Goal: Task Accomplishment & Management: Manage account settings

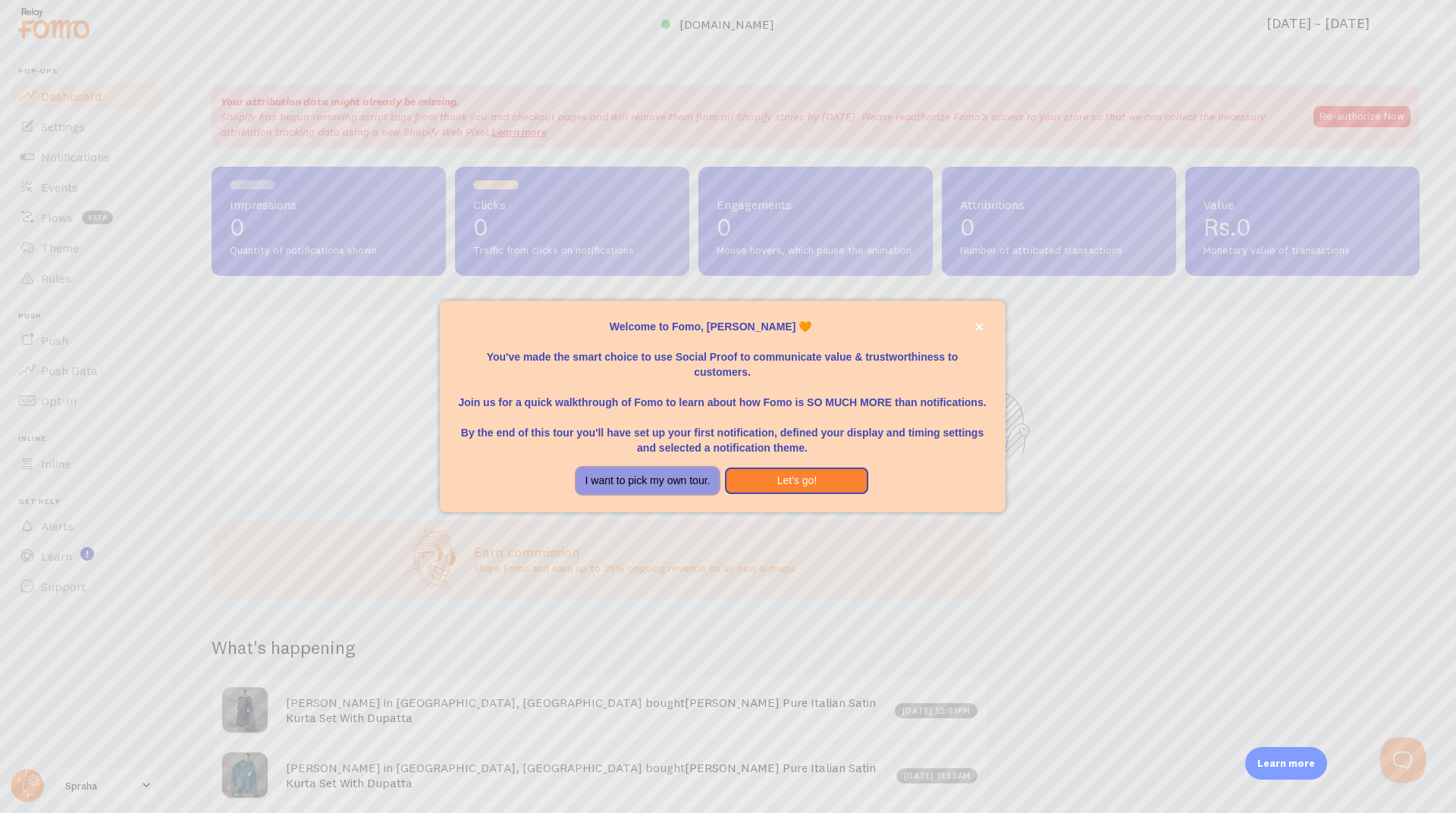
click at [672, 479] on button "I want to pick my own tour." at bounding box center [648, 481] width 143 height 28
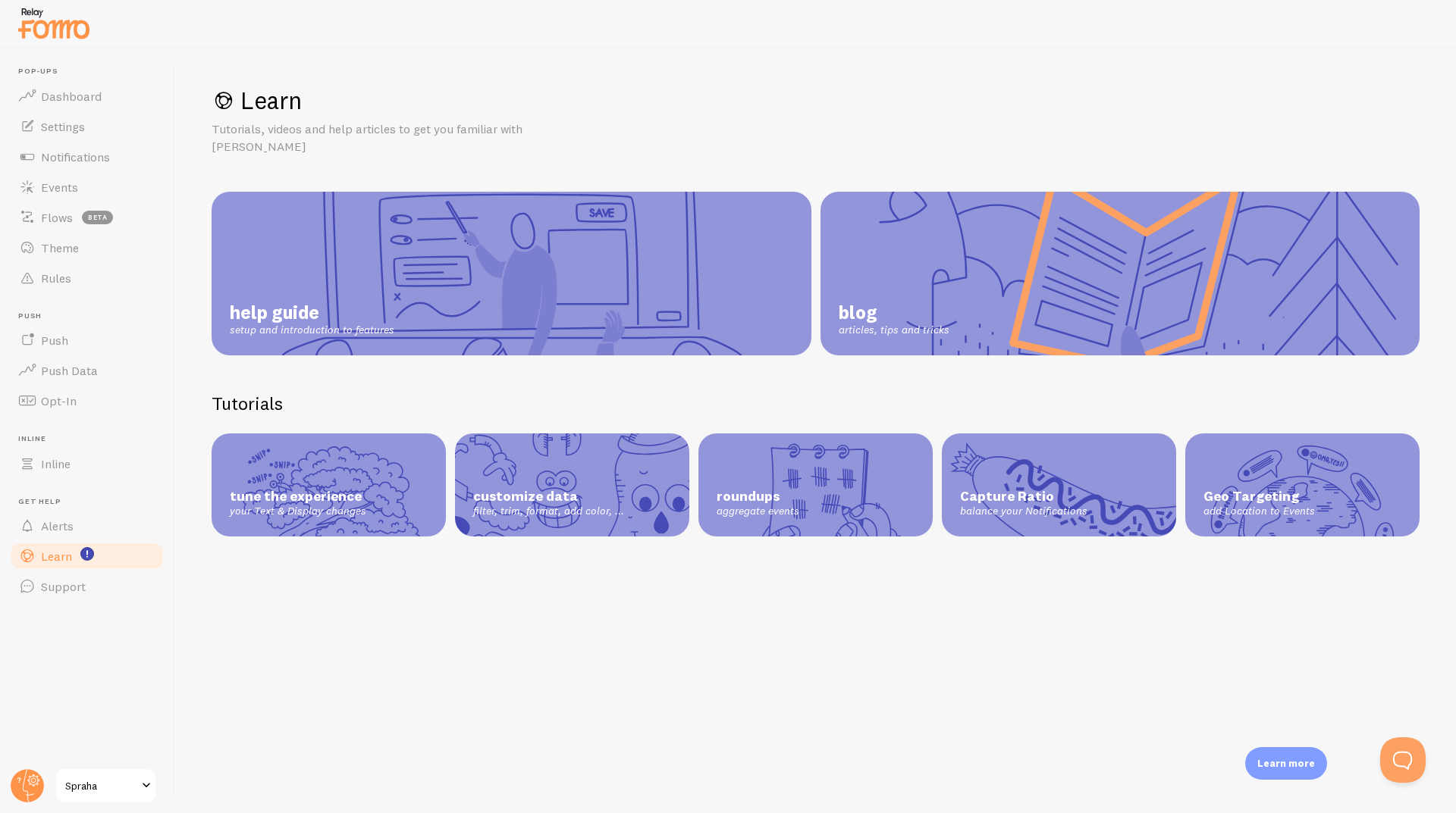
click at [417, 264] on link "help guide setup and introduction to features" at bounding box center [512, 274] width 600 height 164
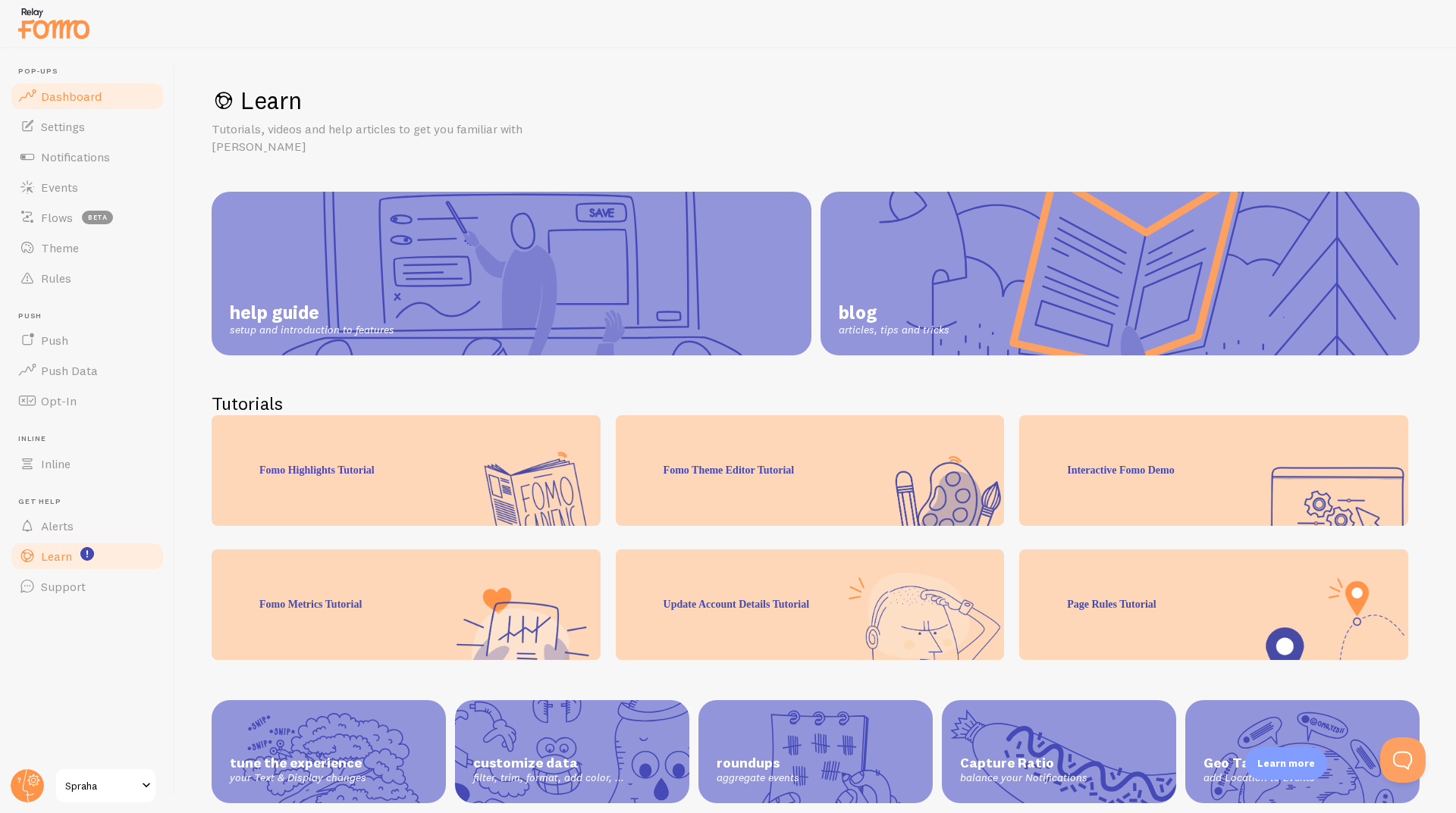
click at [63, 94] on span "Dashboard" at bounding box center [71, 96] width 61 height 15
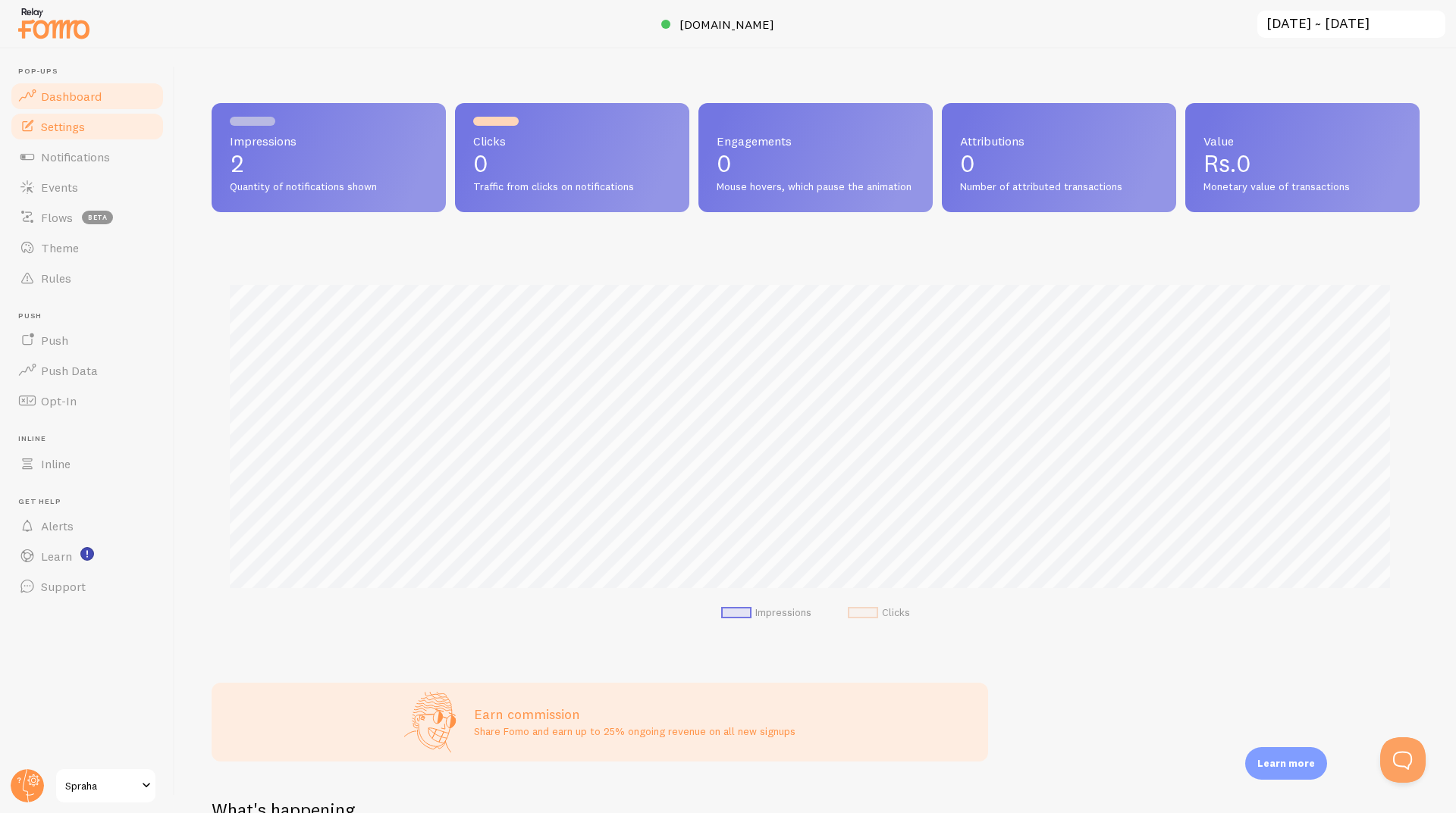
scroll to position [397, 1196]
click at [72, 132] on span "Settings" at bounding box center [63, 126] width 44 height 15
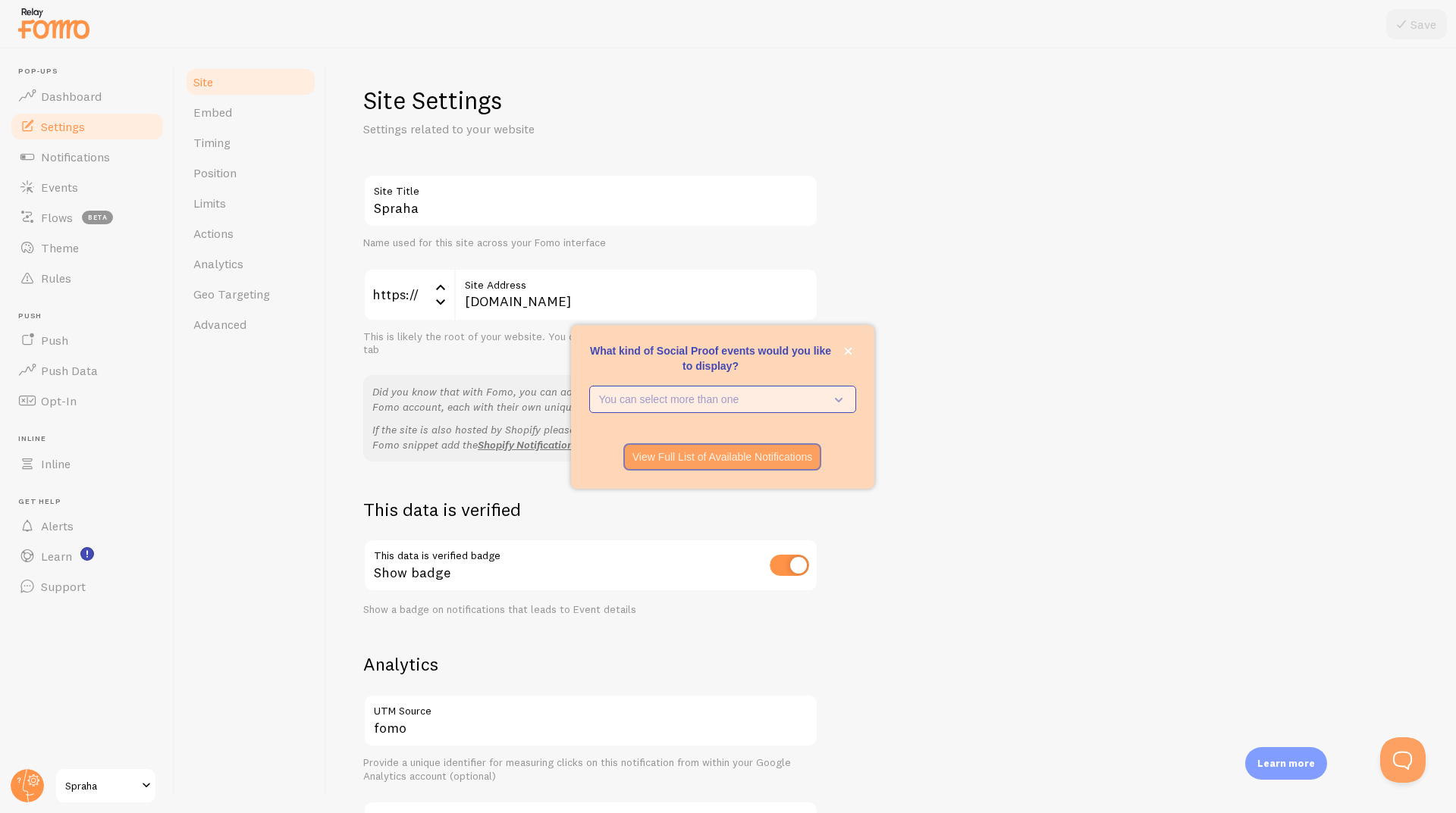
click at [805, 397] on p "You can select more than one" at bounding box center [712, 399] width 226 height 15
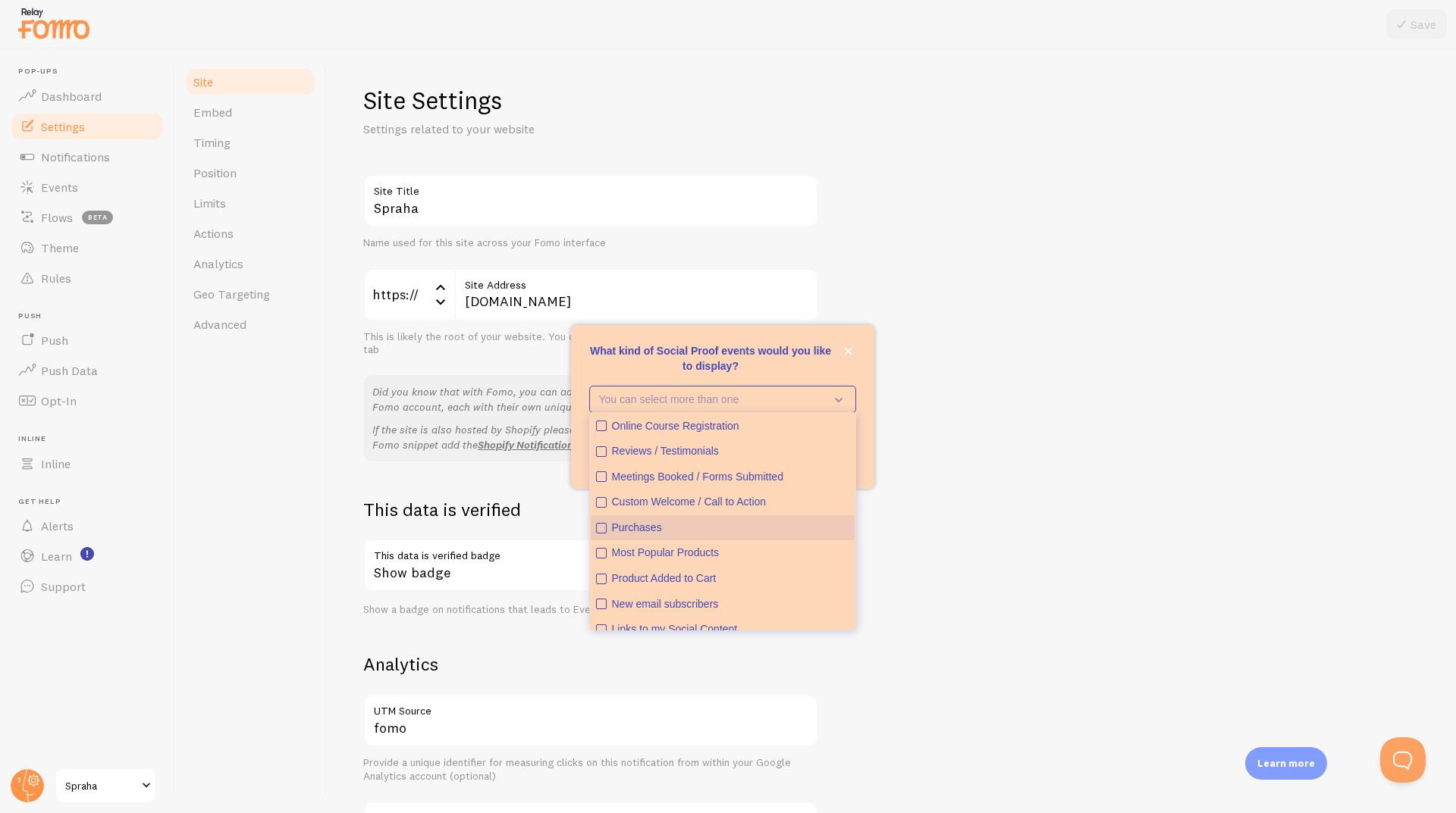
click at [603, 532] on icon "Purchases" at bounding box center [602, 528] width 9 height 9
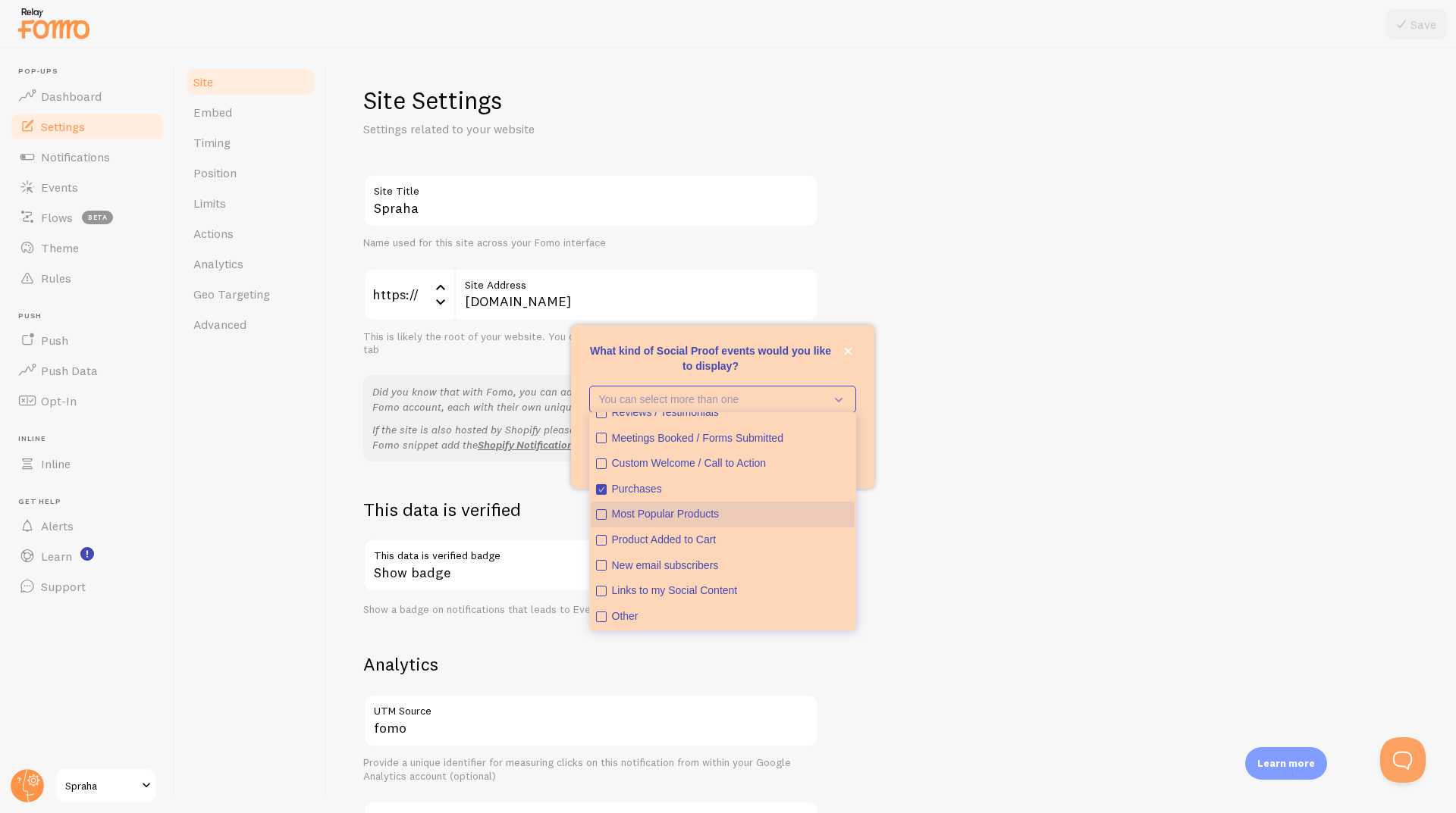
click at [601, 514] on icon "Most Popular Products" at bounding box center [602, 515] width 9 height 9
click at [809, 365] on p "What kind of Social Proof events would you like to display?" at bounding box center [722, 358] width 267 height 31
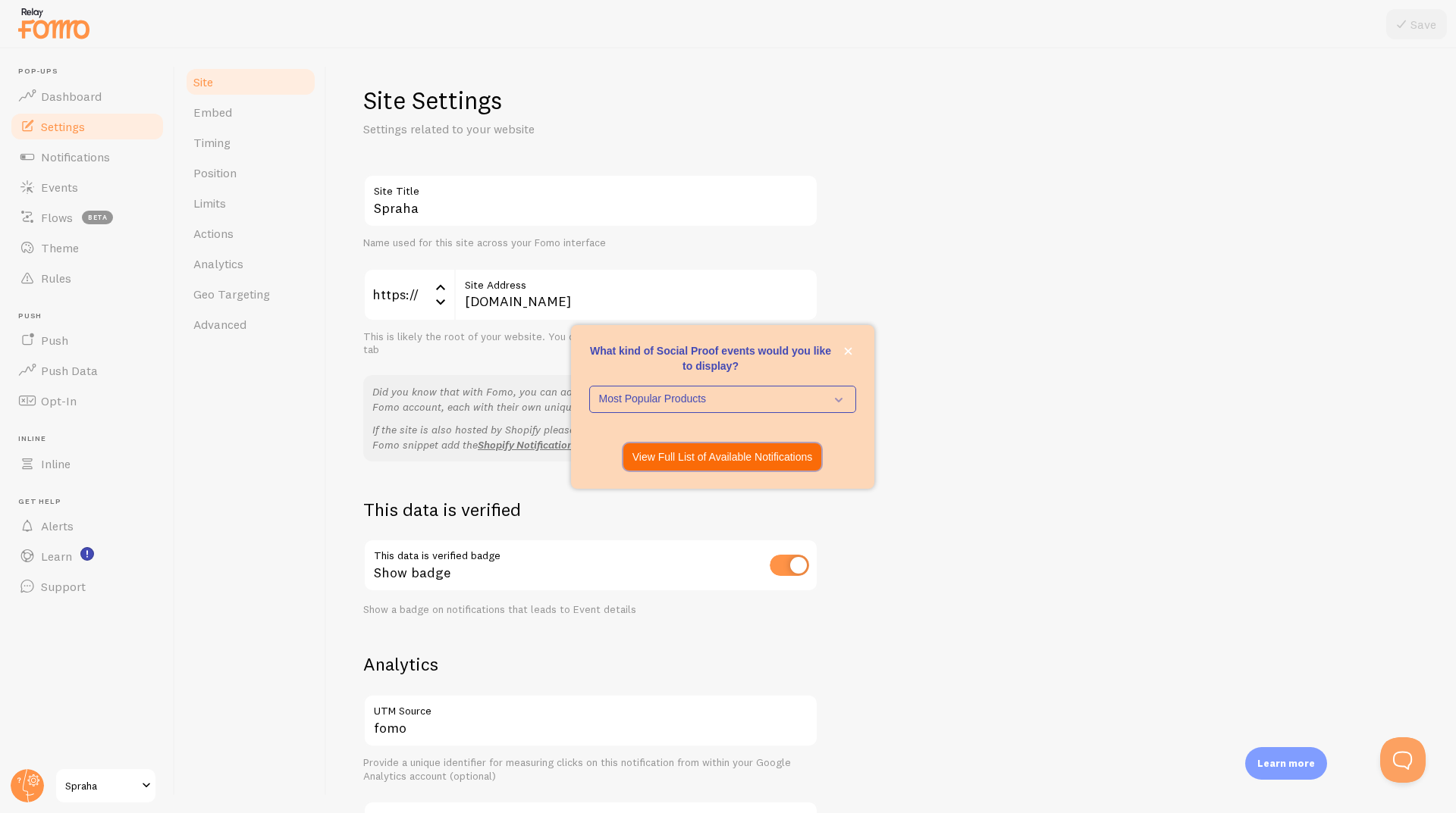
click at [726, 462] on p "View Full List of Available Notifications" at bounding box center [722, 456] width 180 height 15
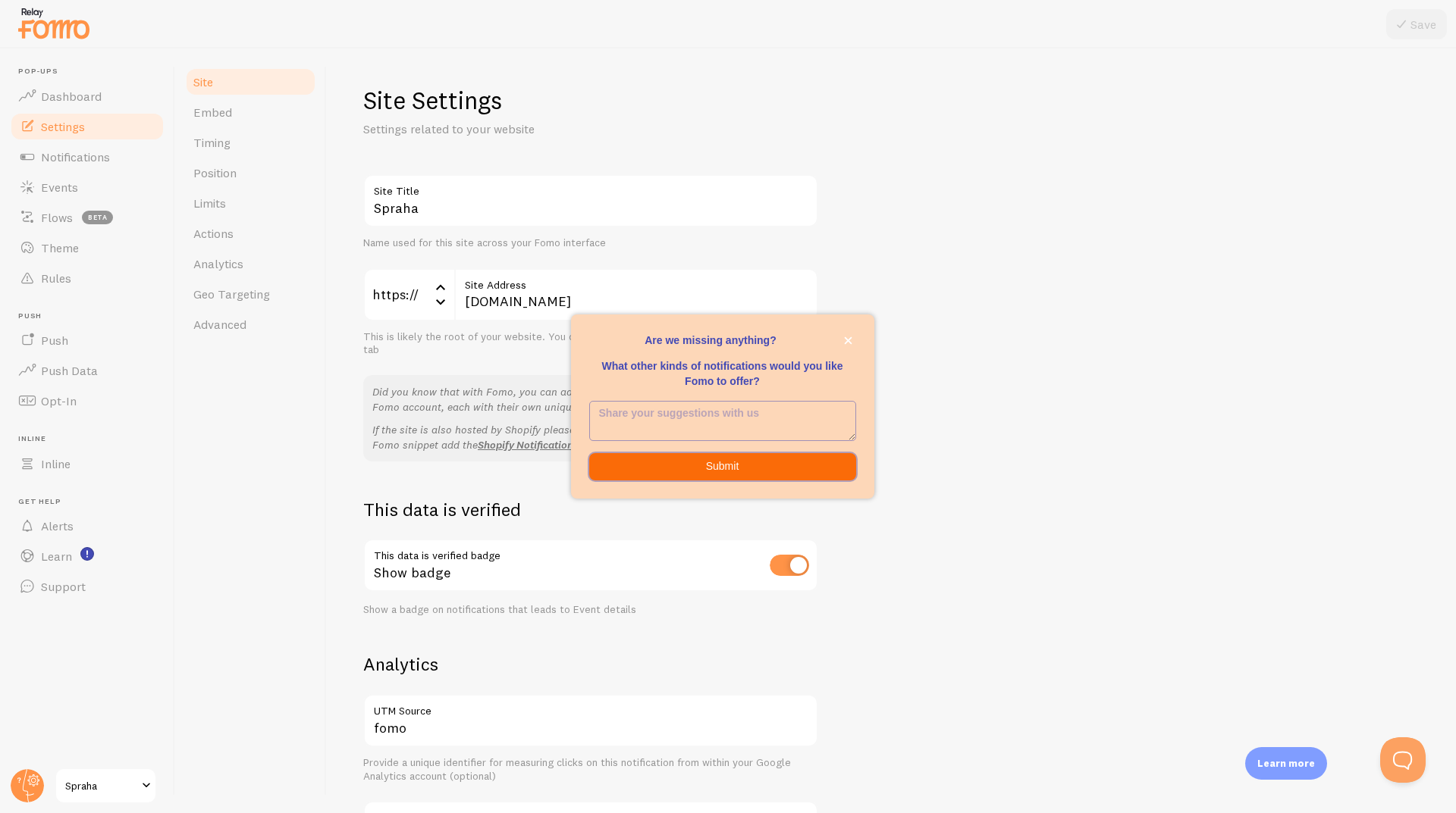
click at [723, 469] on button "Submit" at bounding box center [722, 467] width 267 height 28
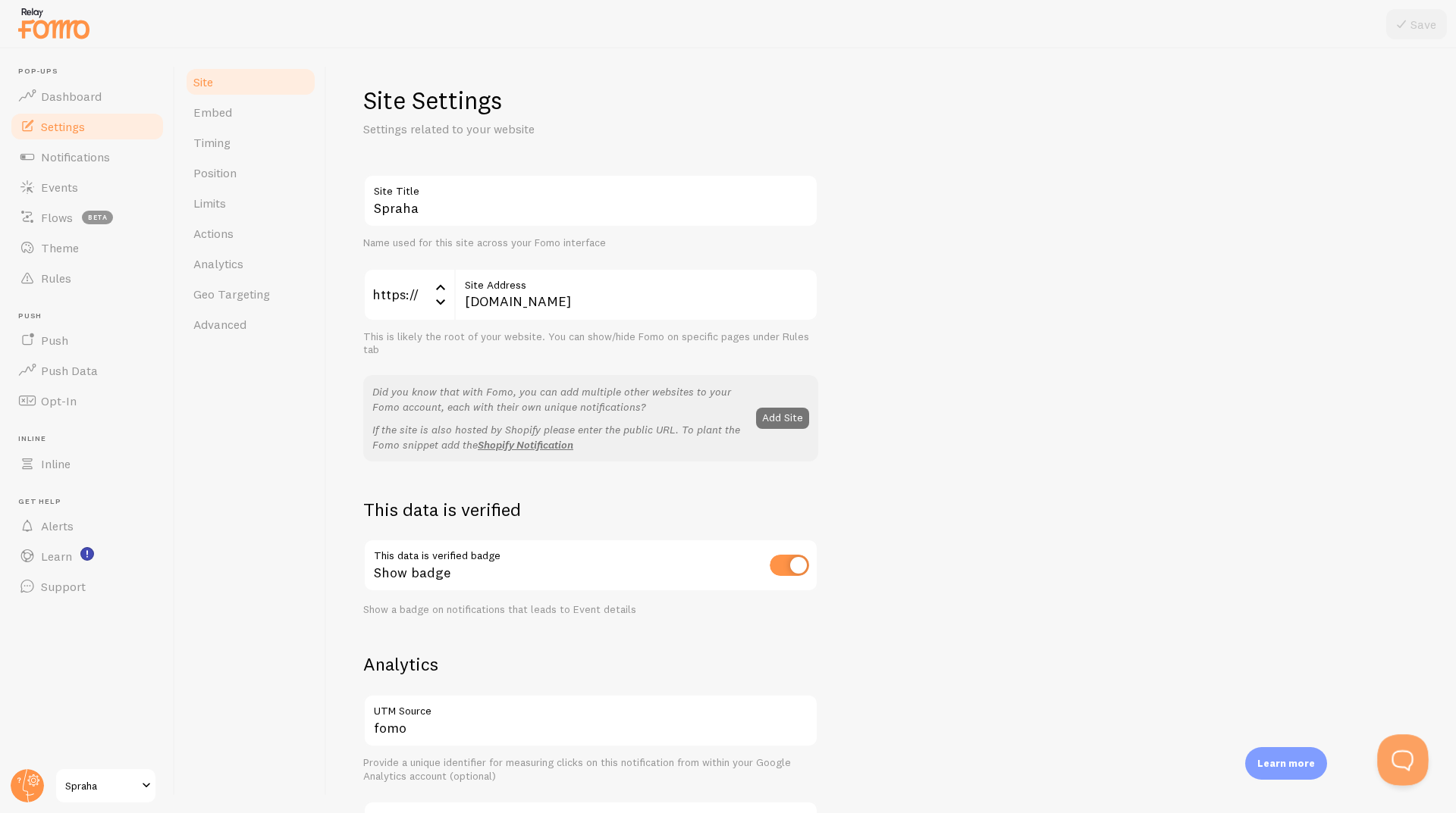
click at [1400, 764] on button "Open Beacon popover" at bounding box center [1399, 757] width 46 height 46
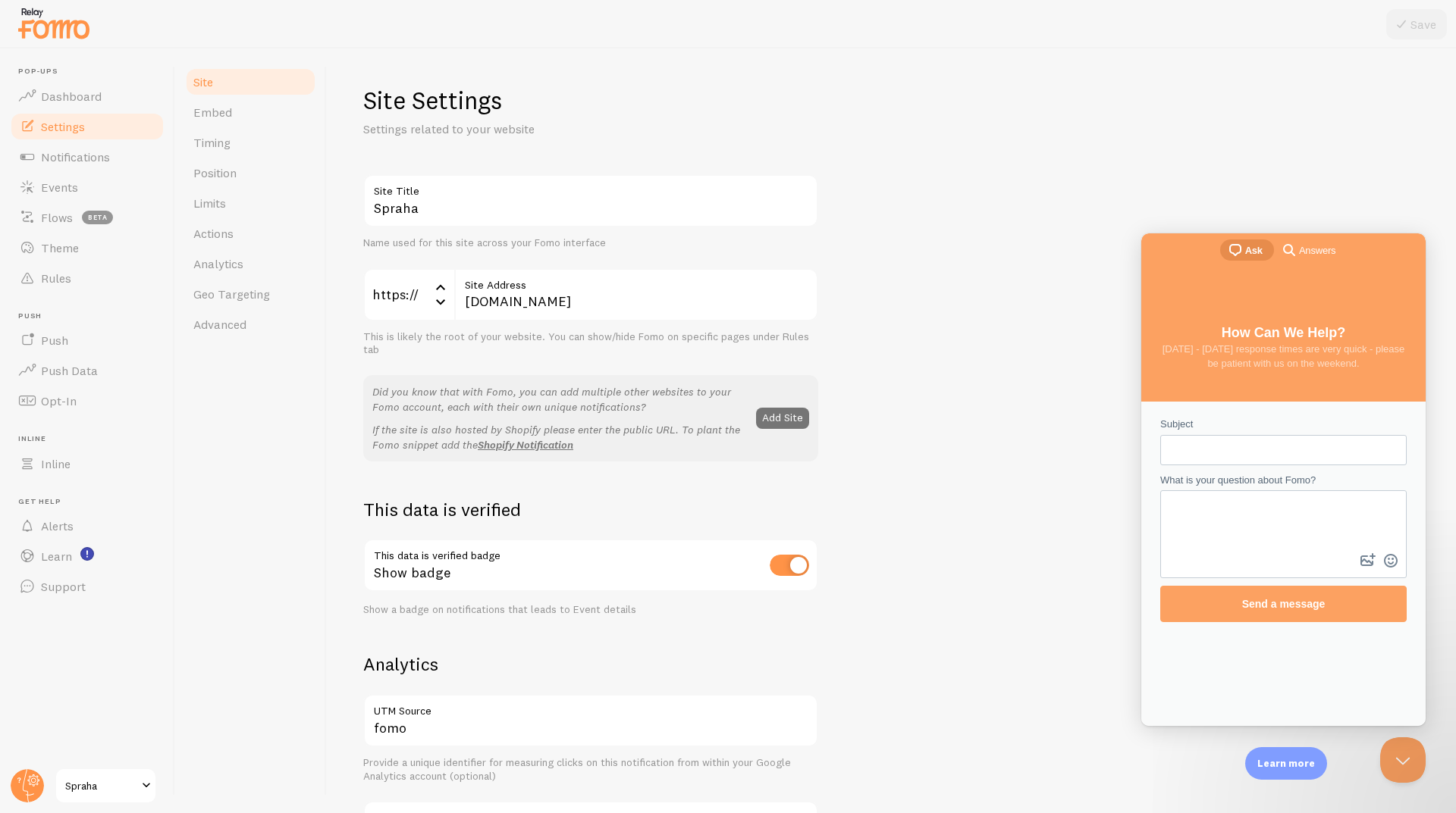
scroll to position [0, 0]
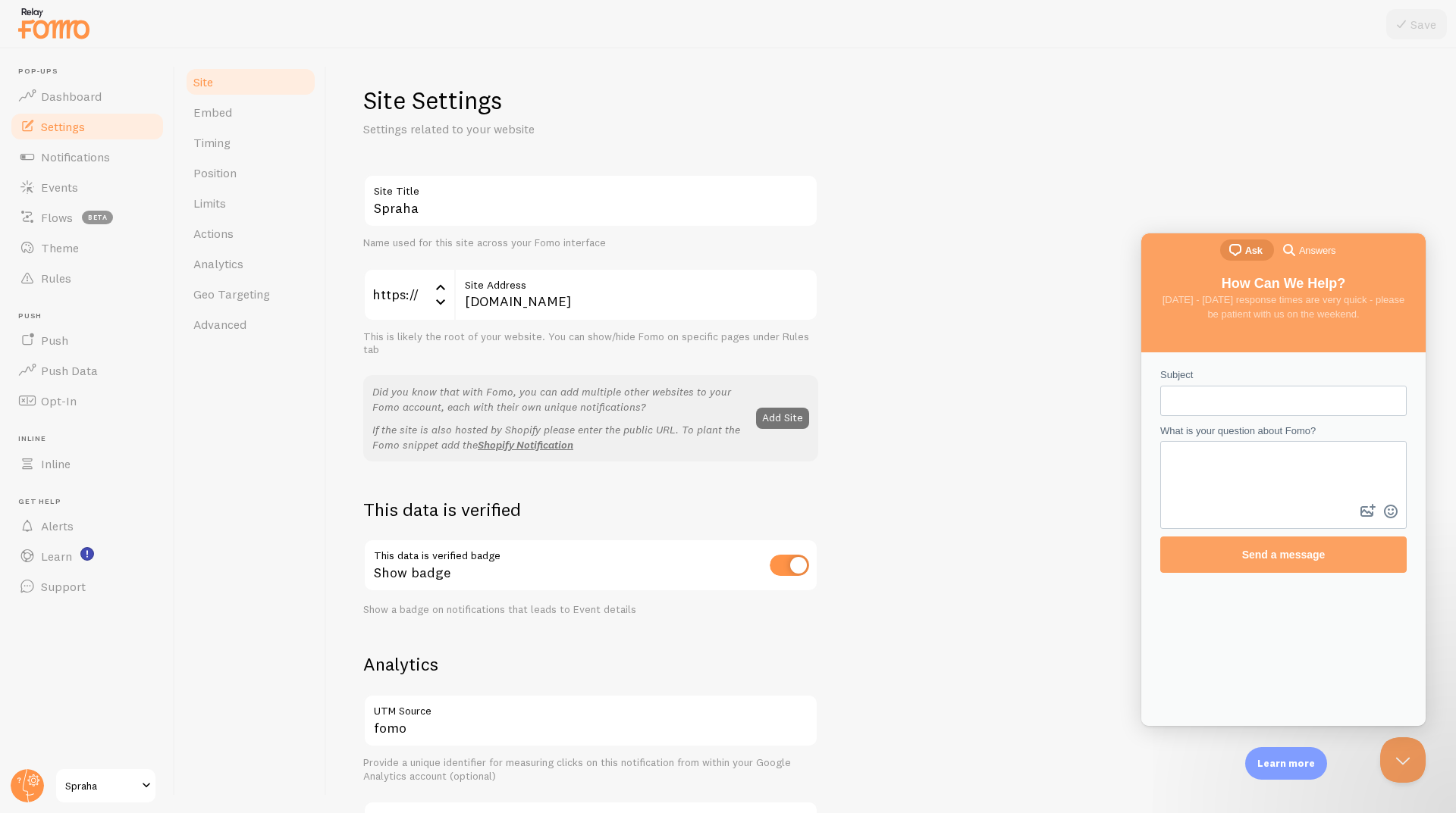
click at [1236, 153] on div "Site Settings Settings related to your website Spraha Site Title Name used for …" at bounding box center [891, 721] width 1056 height 1273
click at [250, 114] on link "Embed" at bounding box center [250, 112] width 132 height 31
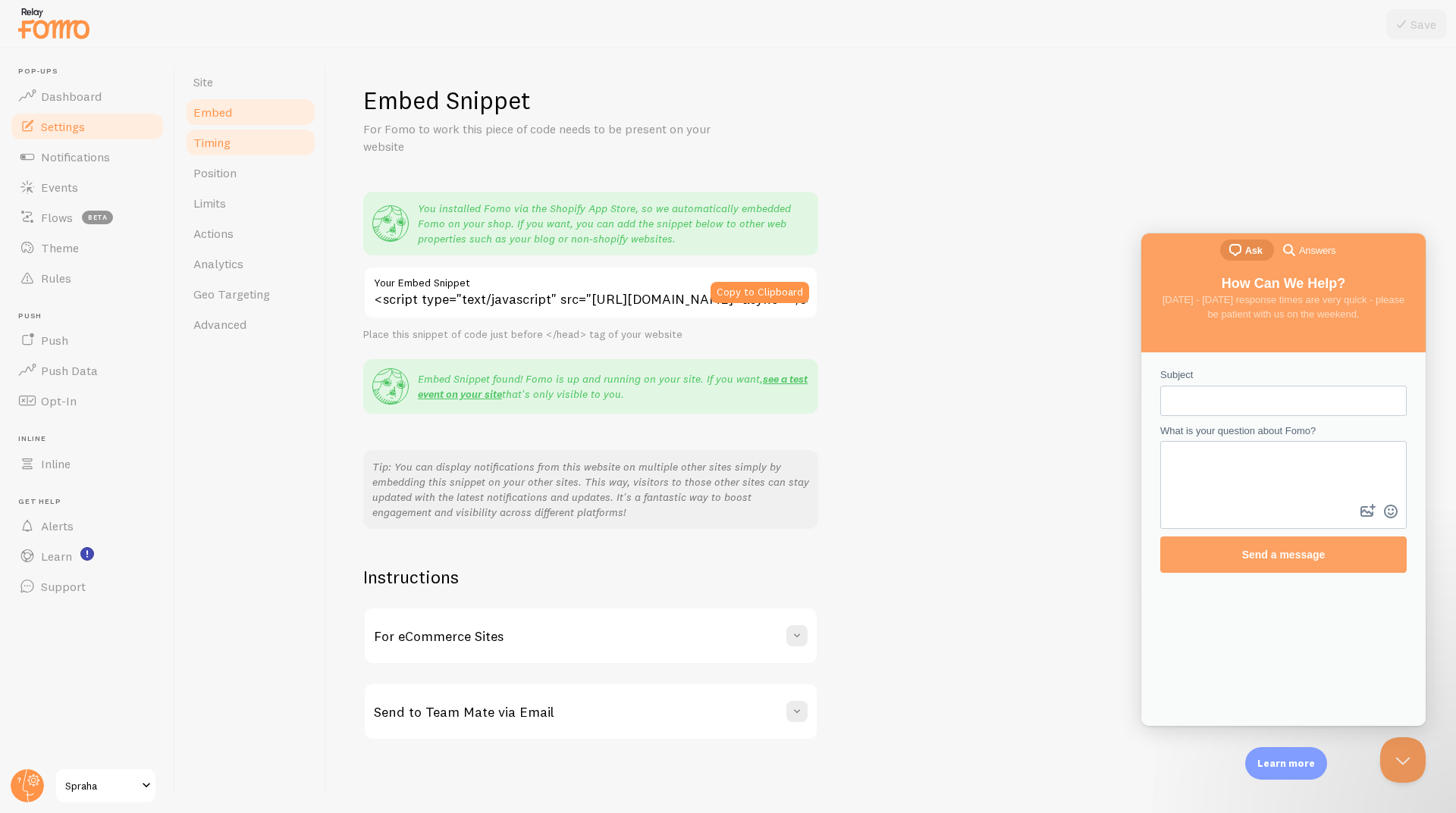
click at [251, 142] on link "Timing" at bounding box center [250, 142] width 132 height 31
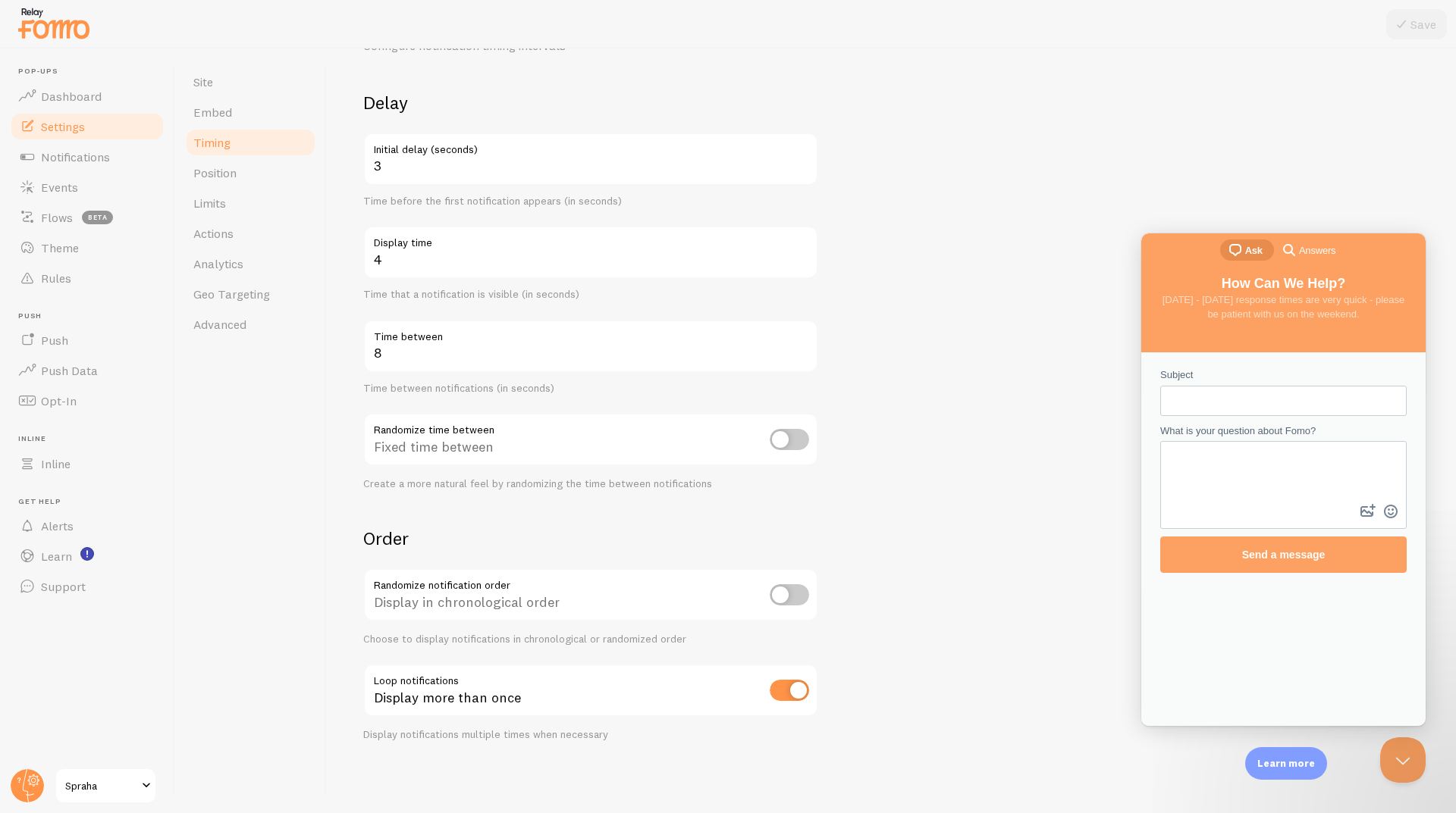
scroll to position [84, 0]
click at [236, 171] on span "Position" at bounding box center [215, 172] width 43 height 15
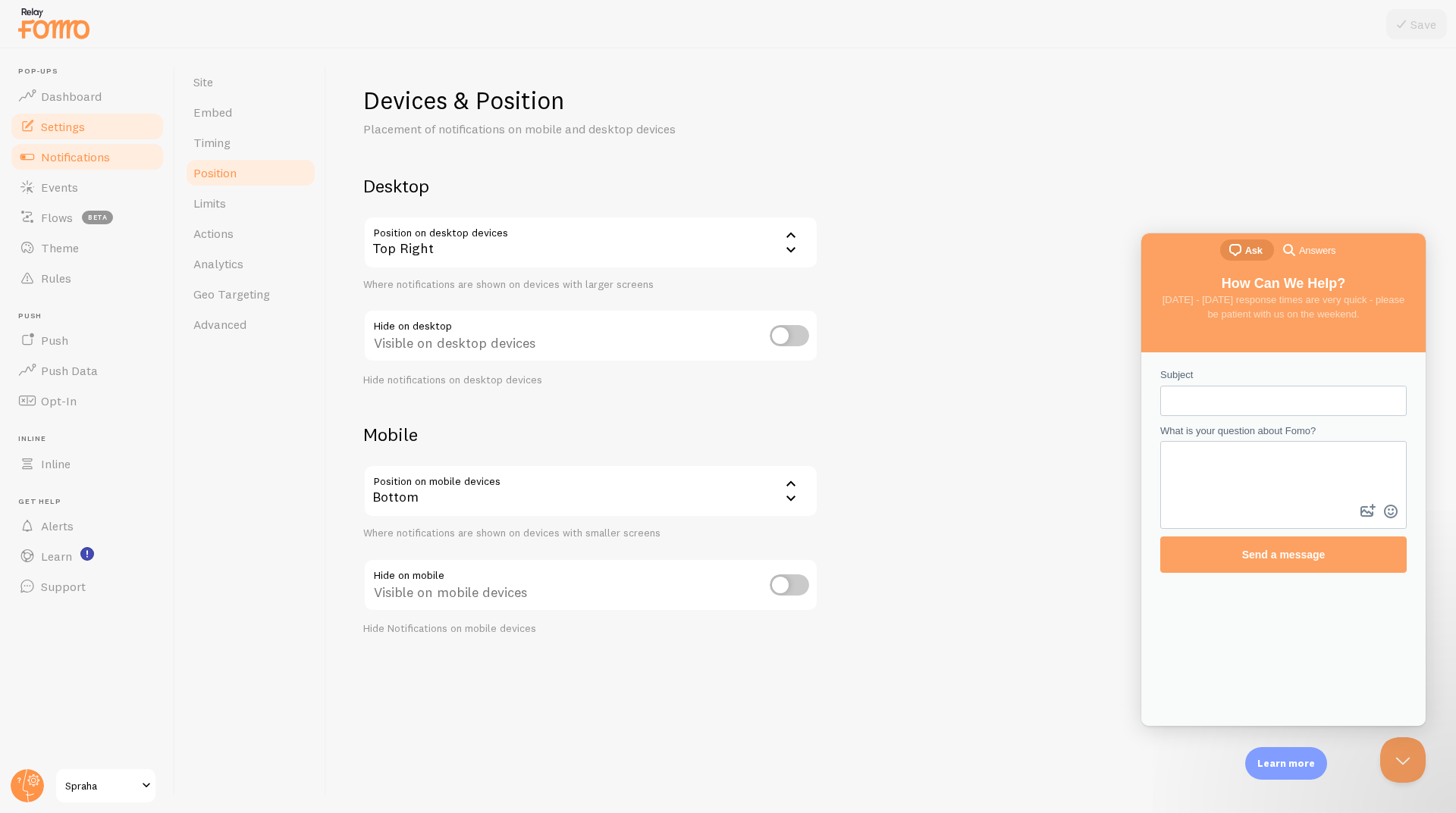
click at [91, 164] on span "Notifications" at bounding box center [76, 157] width 69 height 15
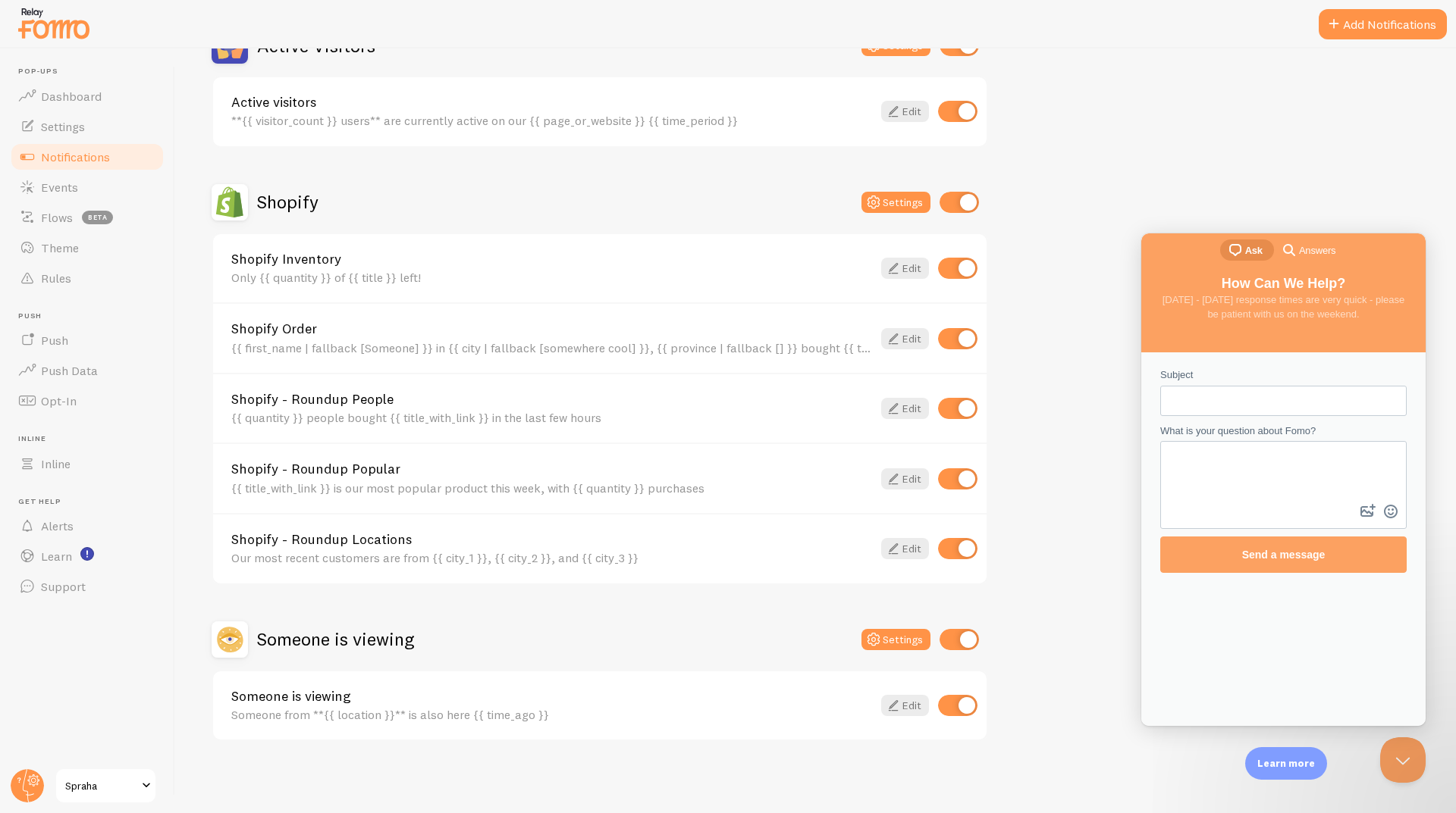
scroll to position [408, 0]
click at [103, 196] on link "Events" at bounding box center [87, 187] width 156 height 31
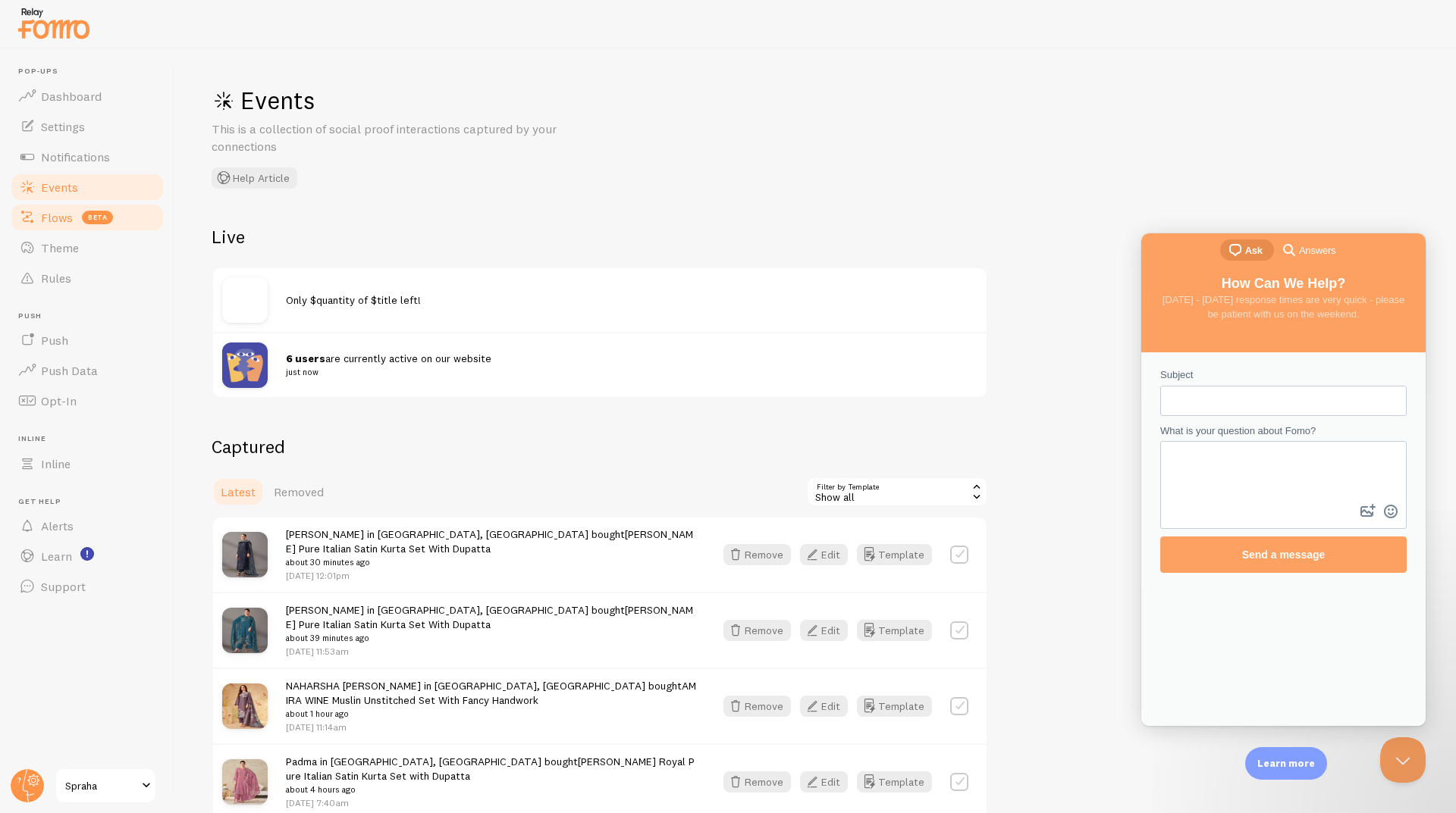
click at [53, 224] on span "Flows" at bounding box center [57, 217] width 31 height 15
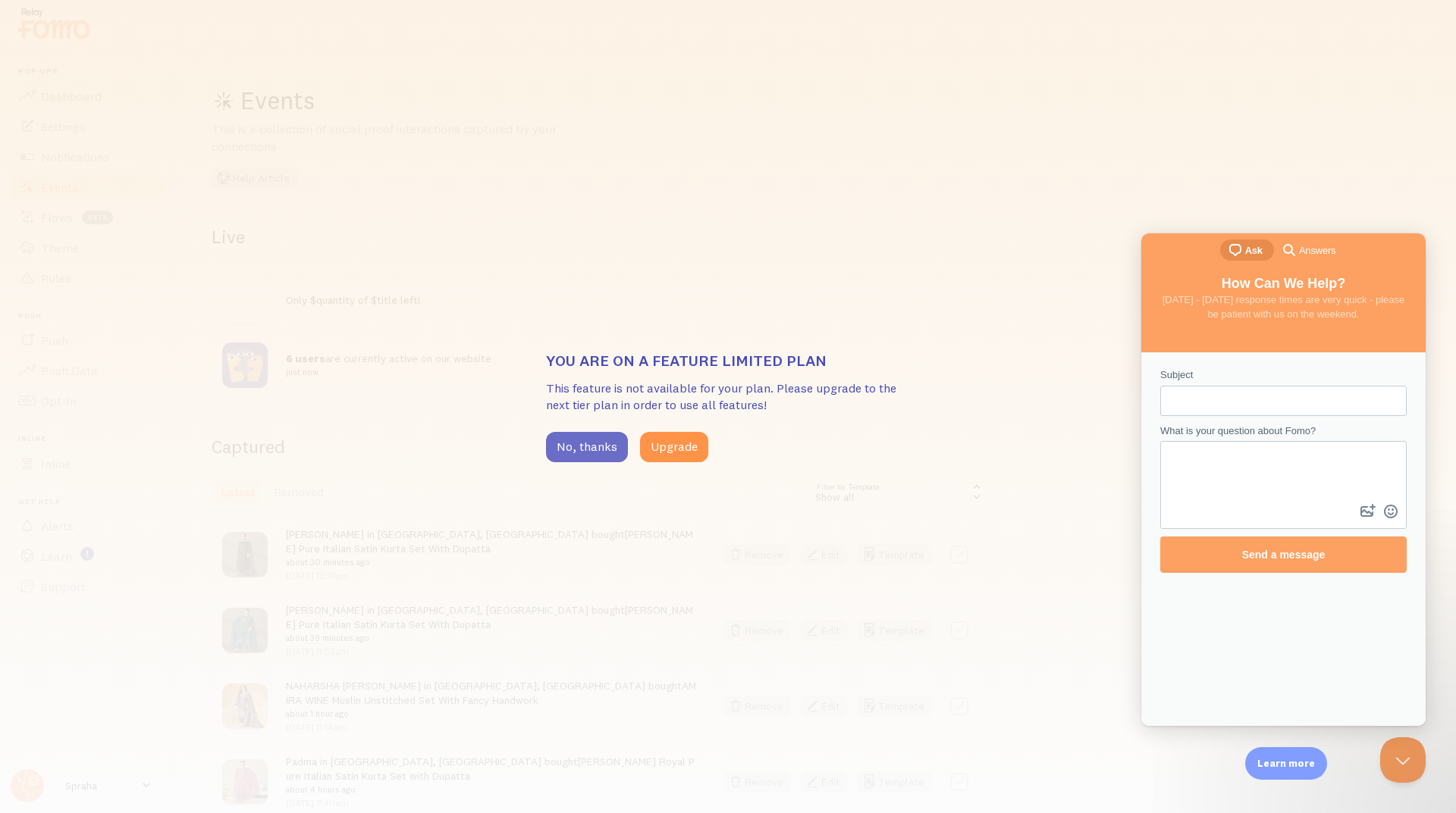
click at [602, 445] on button "No, thanks" at bounding box center [587, 447] width 82 height 31
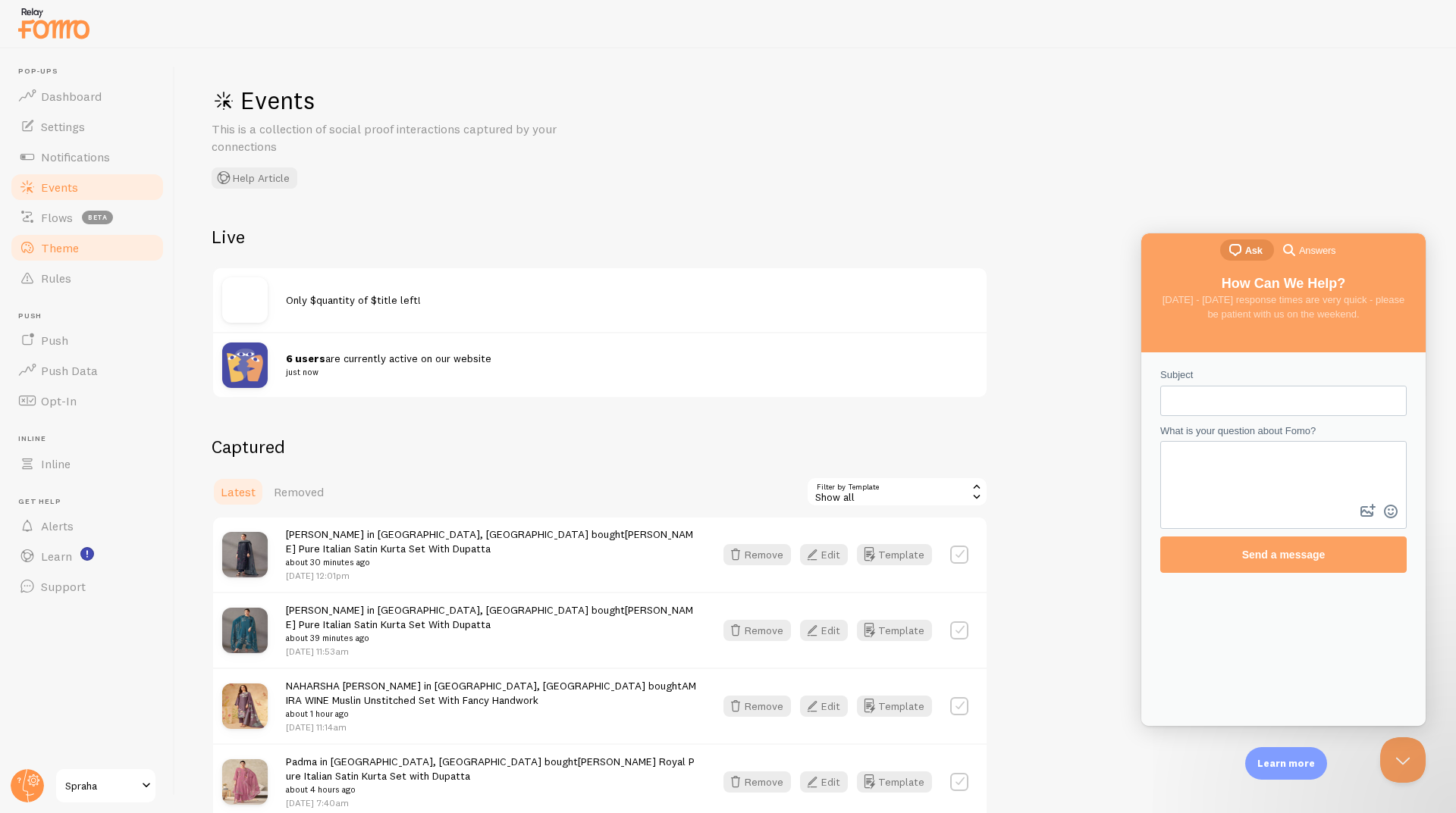
click at [72, 254] on span "Theme" at bounding box center [60, 247] width 38 height 15
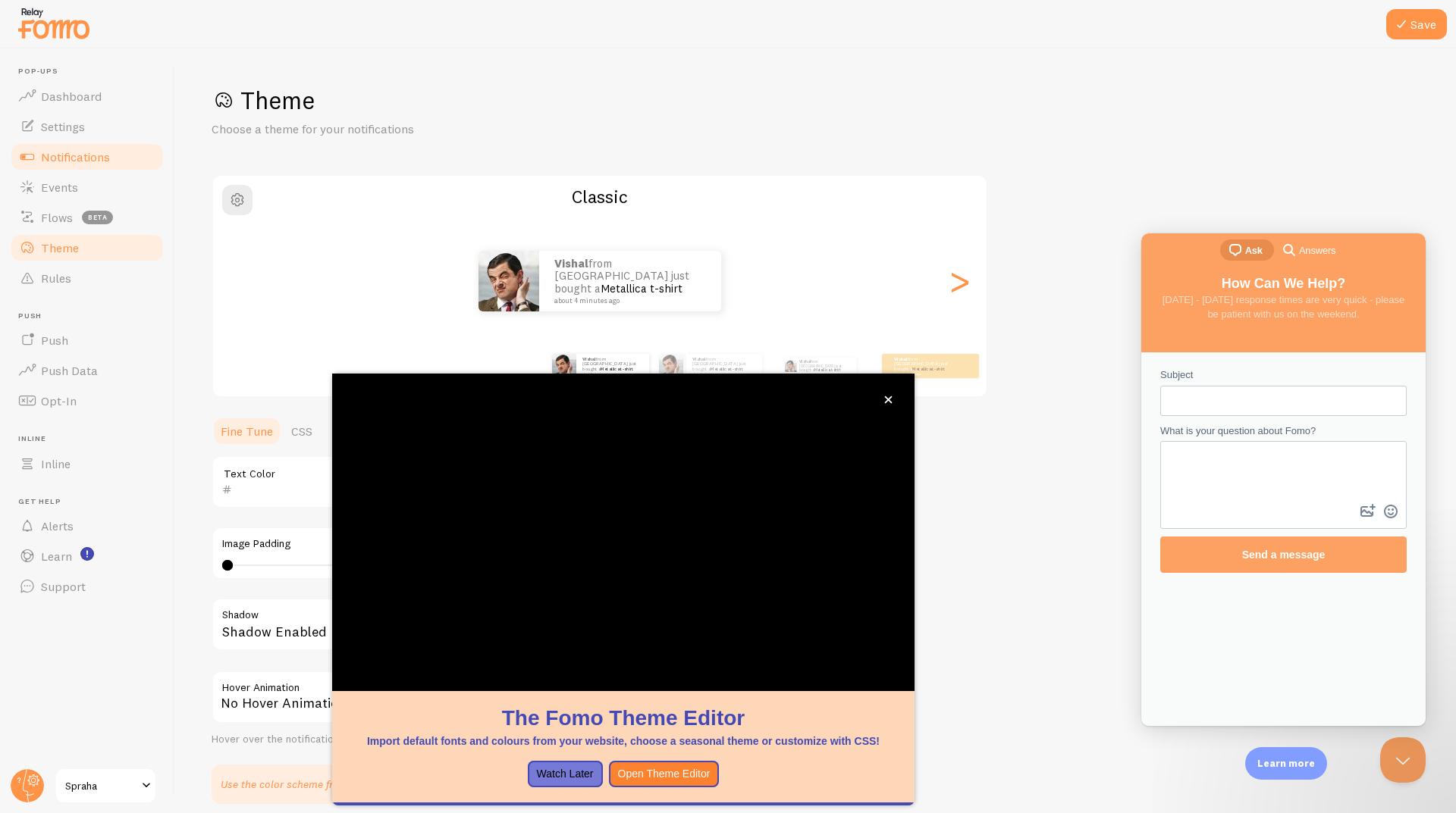
click at [70, 159] on span "Notifications" at bounding box center [76, 157] width 69 height 15
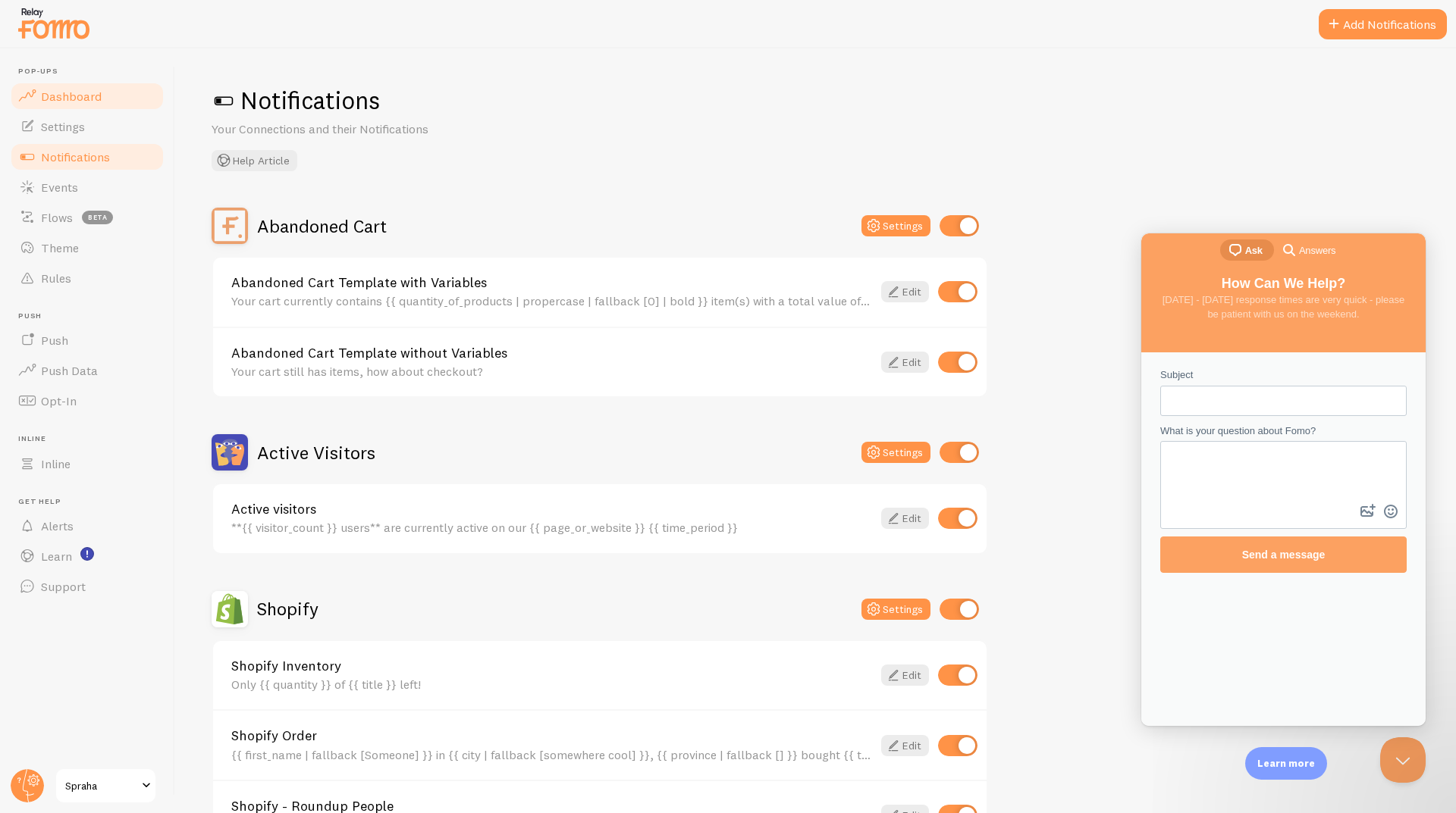
click at [64, 91] on span "Dashboard" at bounding box center [71, 96] width 61 height 15
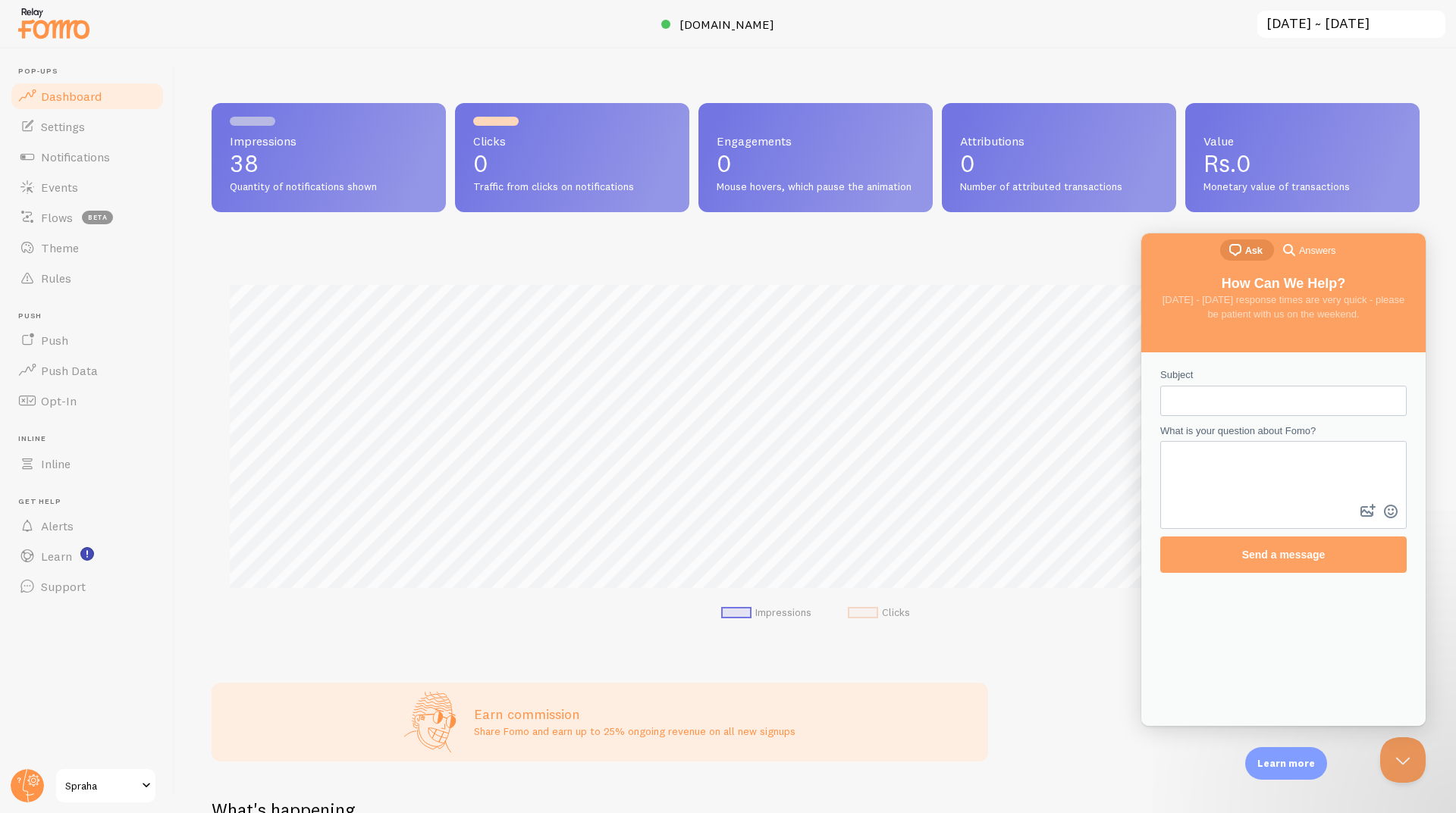
scroll to position [397, 1196]
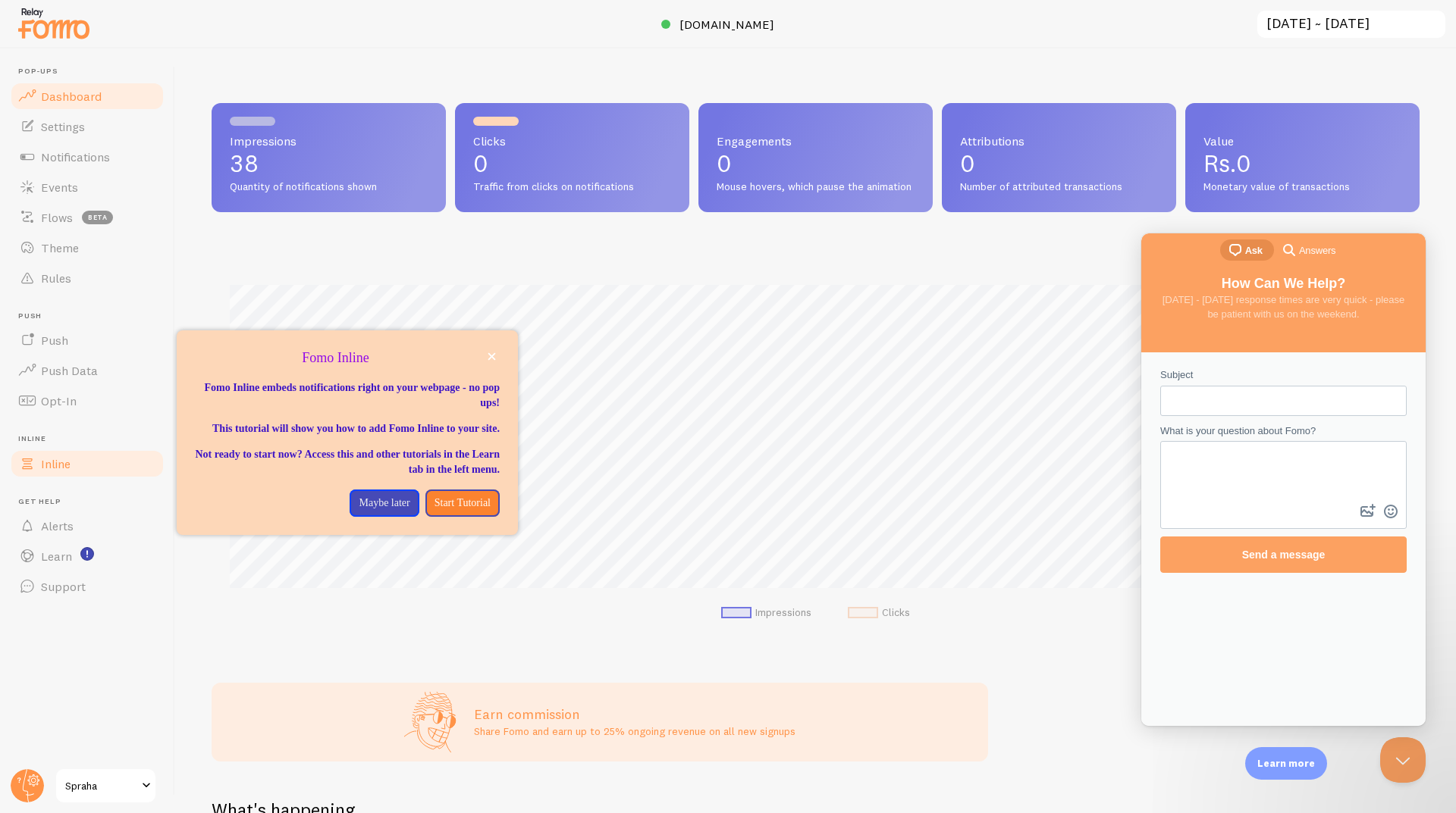
click at [71, 463] on span "Inline" at bounding box center [56, 464] width 30 height 15
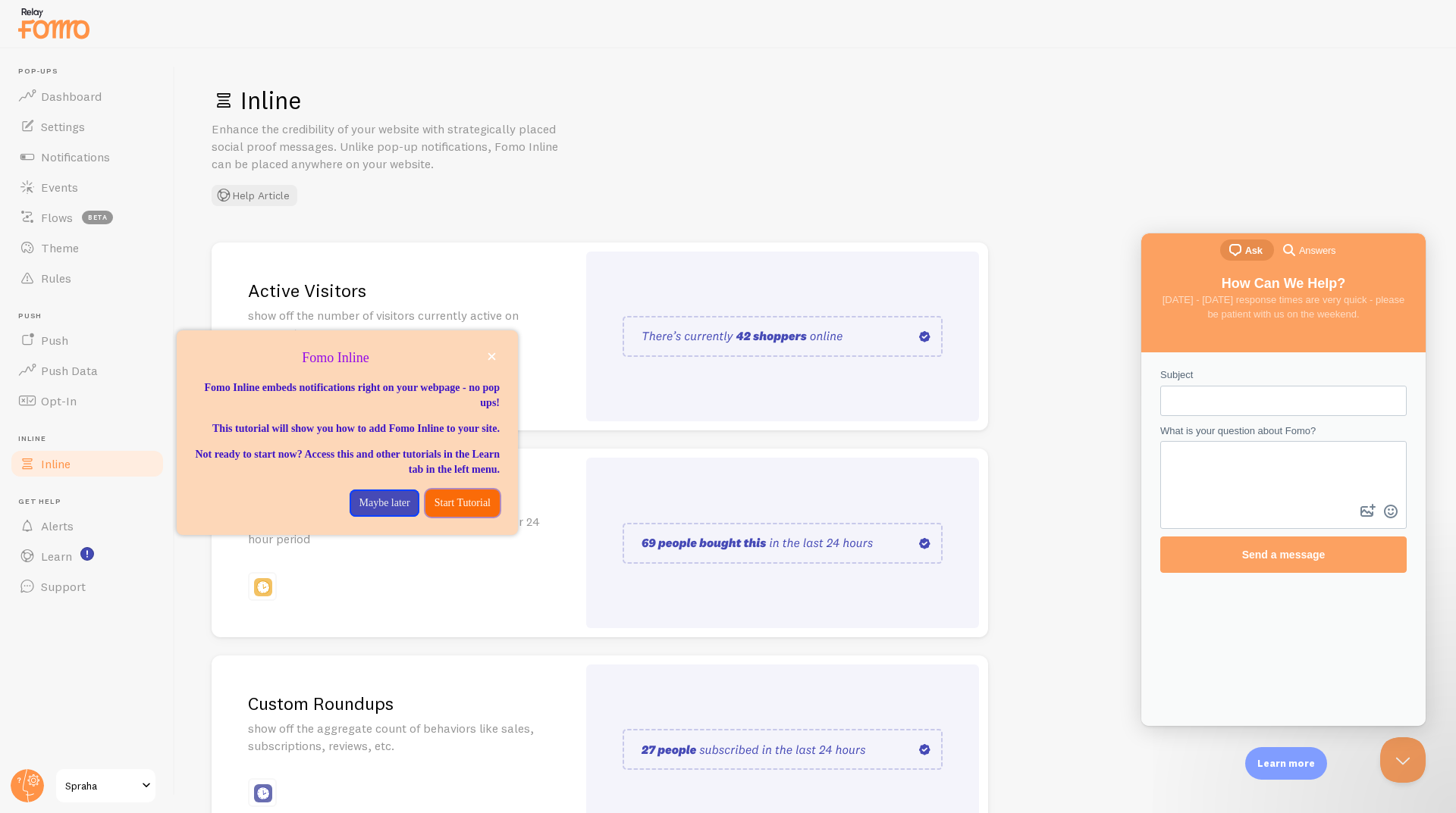
click at [439, 511] on p "Start Tutorial" at bounding box center [462, 503] width 56 height 15
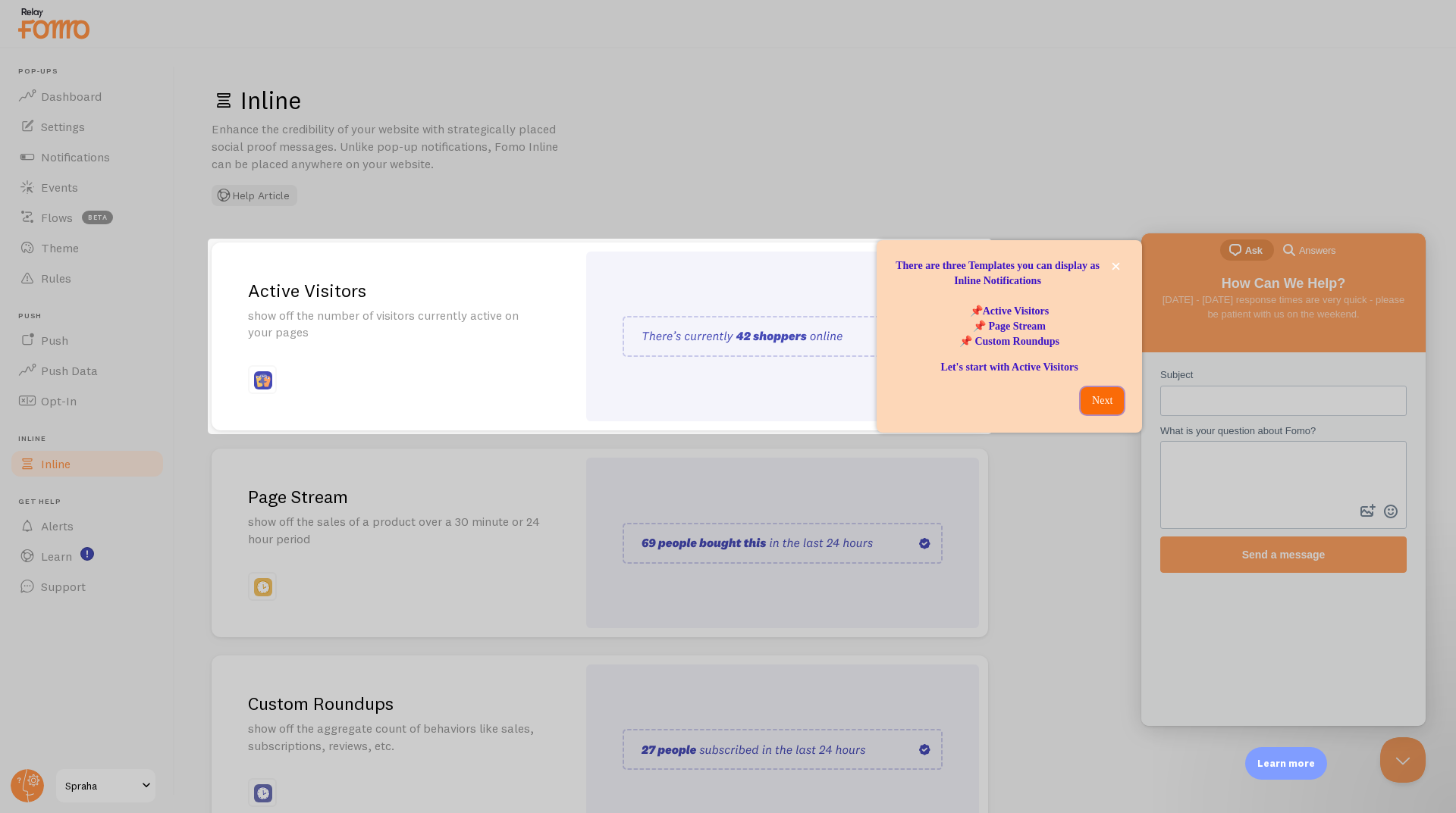
click at [1106, 395] on p "Next" at bounding box center [1102, 401] width 25 height 15
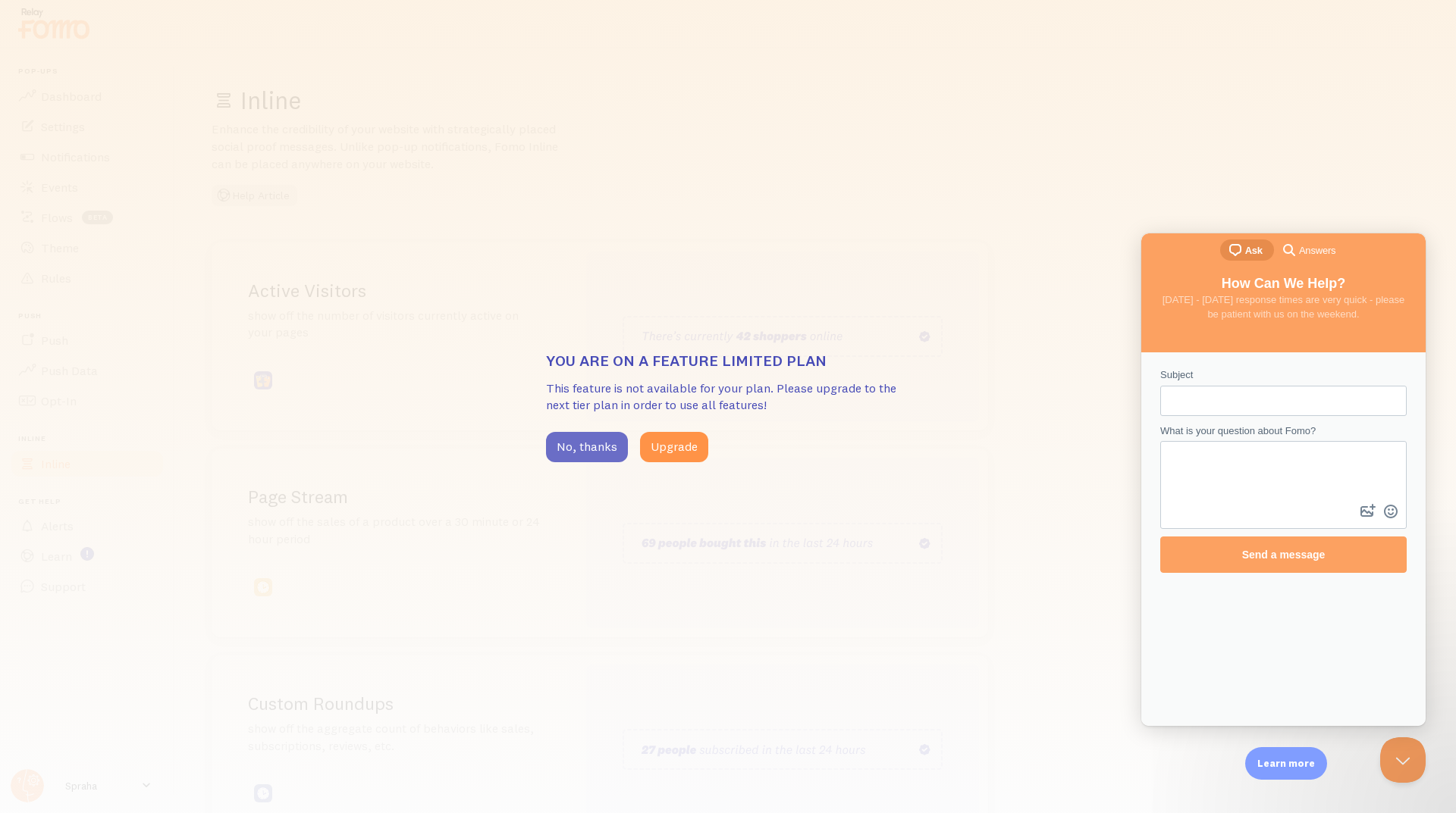
click at [595, 442] on button "No, thanks" at bounding box center [587, 447] width 82 height 31
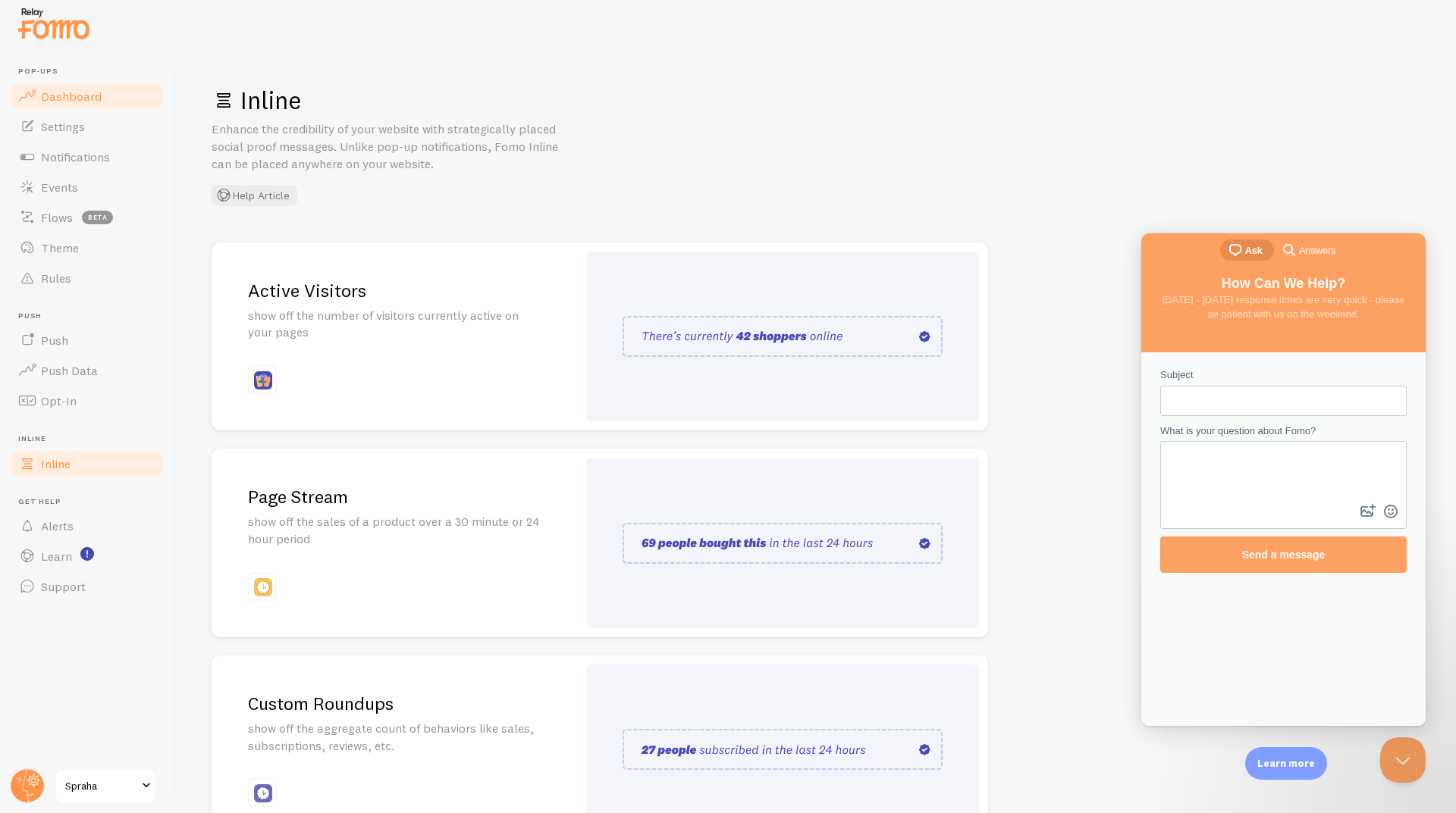
click at [98, 95] on span "Dashboard" at bounding box center [71, 96] width 61 height 15
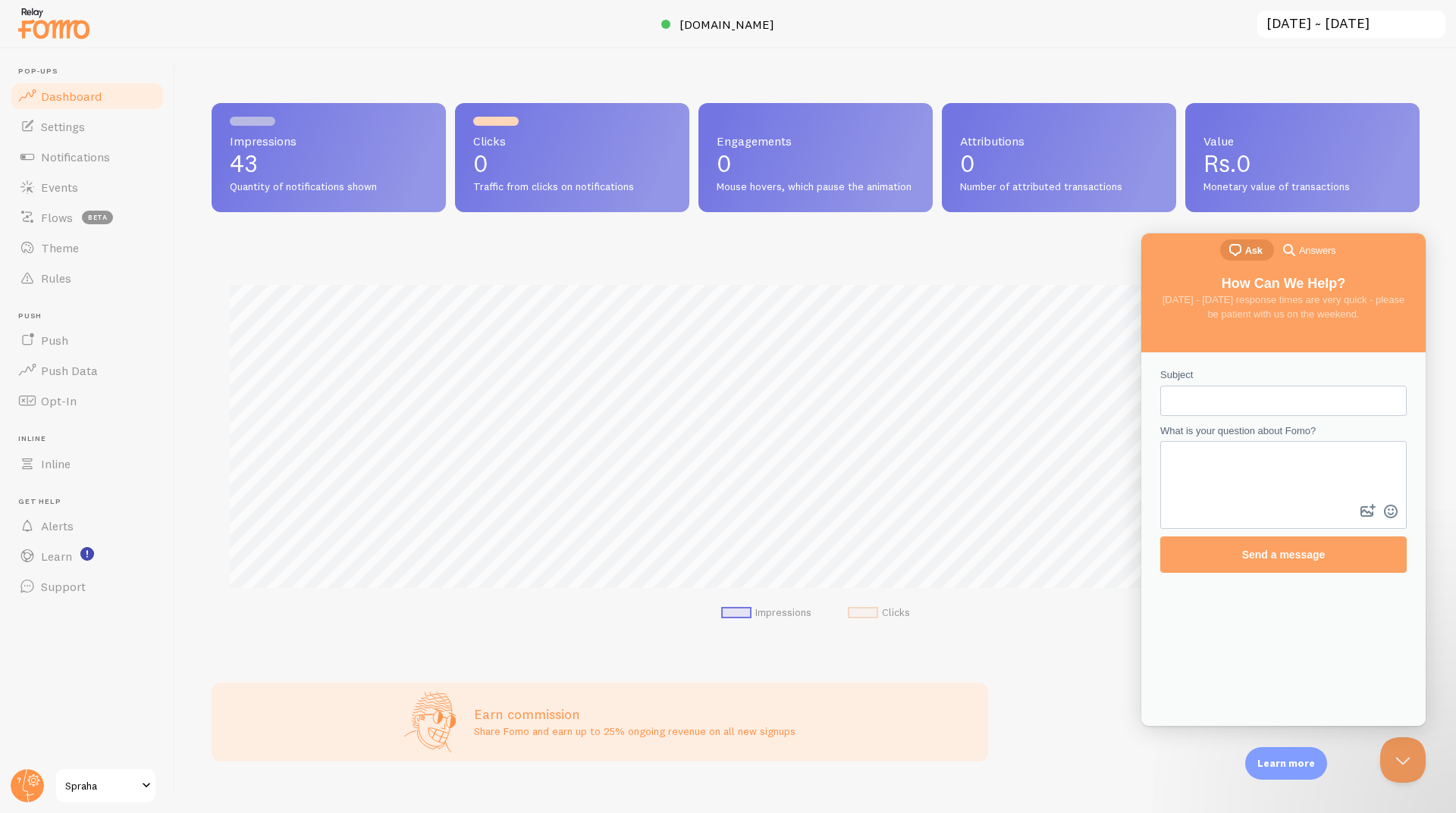
scroll to position [397, 1196]
click at [1400, 757] on button "Close Beacon popover" at bounding box center [1399, 757] width 46 height 46
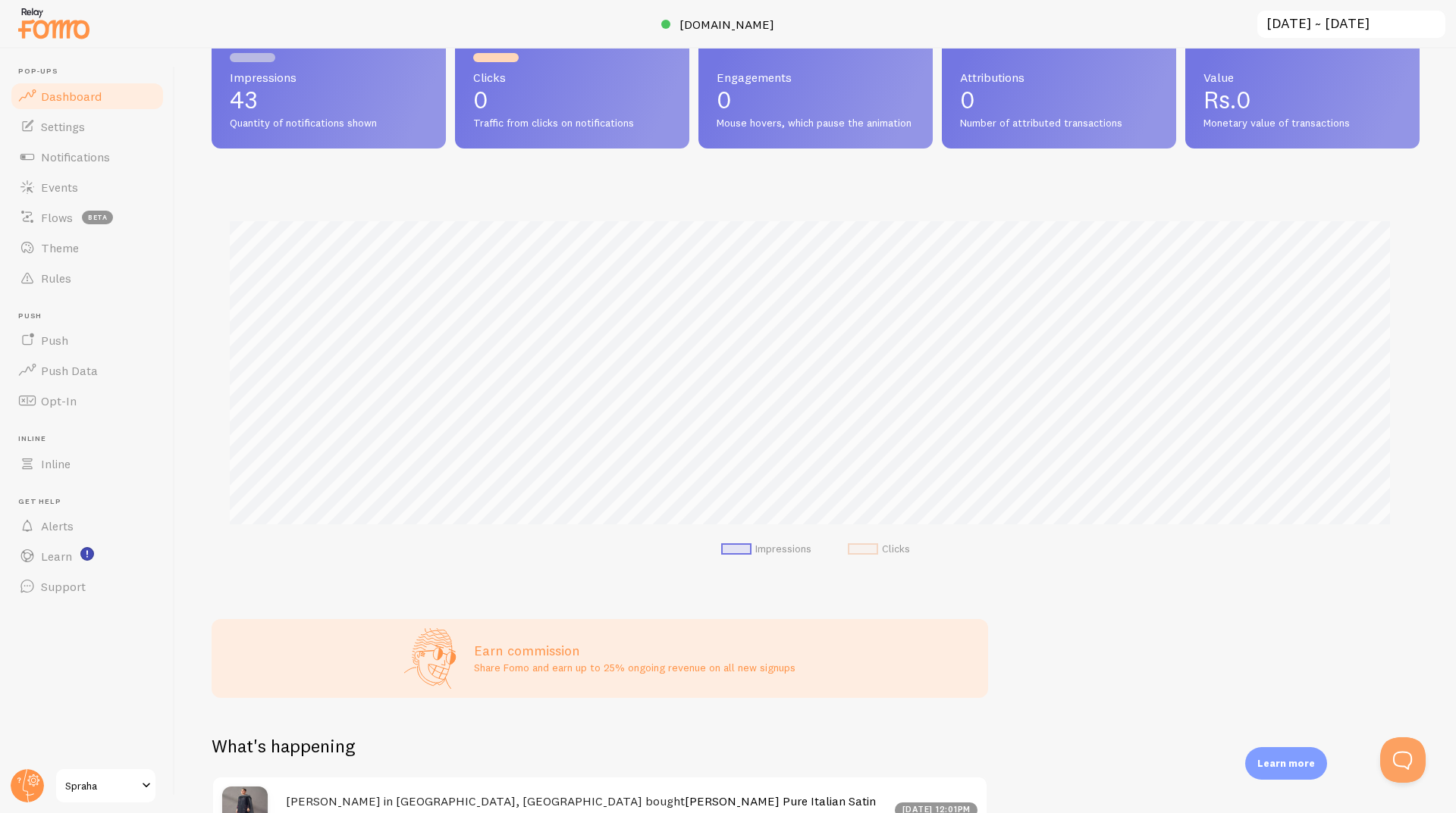
scroll to position [379, 0]
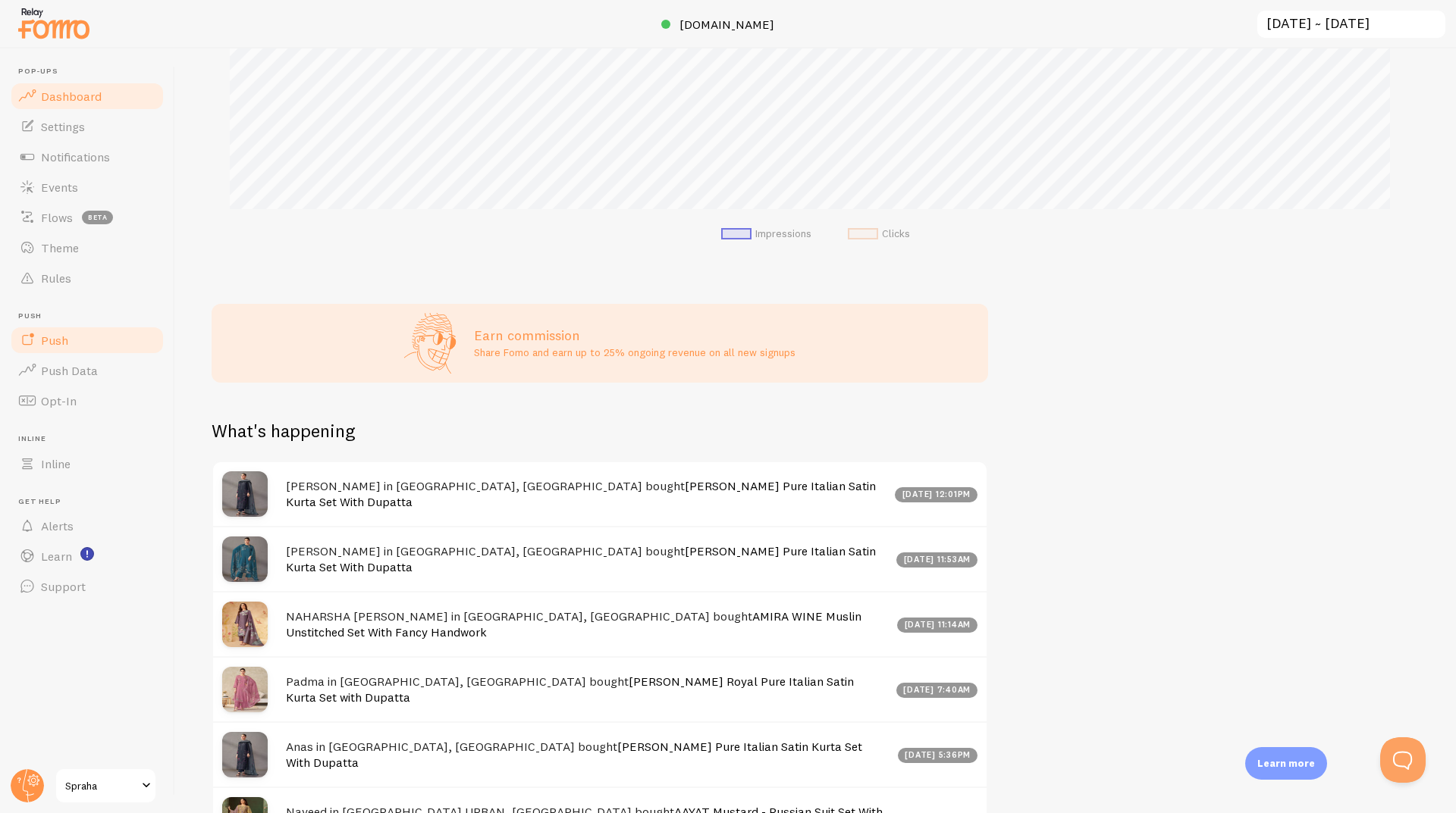
click at [71, 335] on link "Push" at bounding box center [87, 340] width 156 height 31
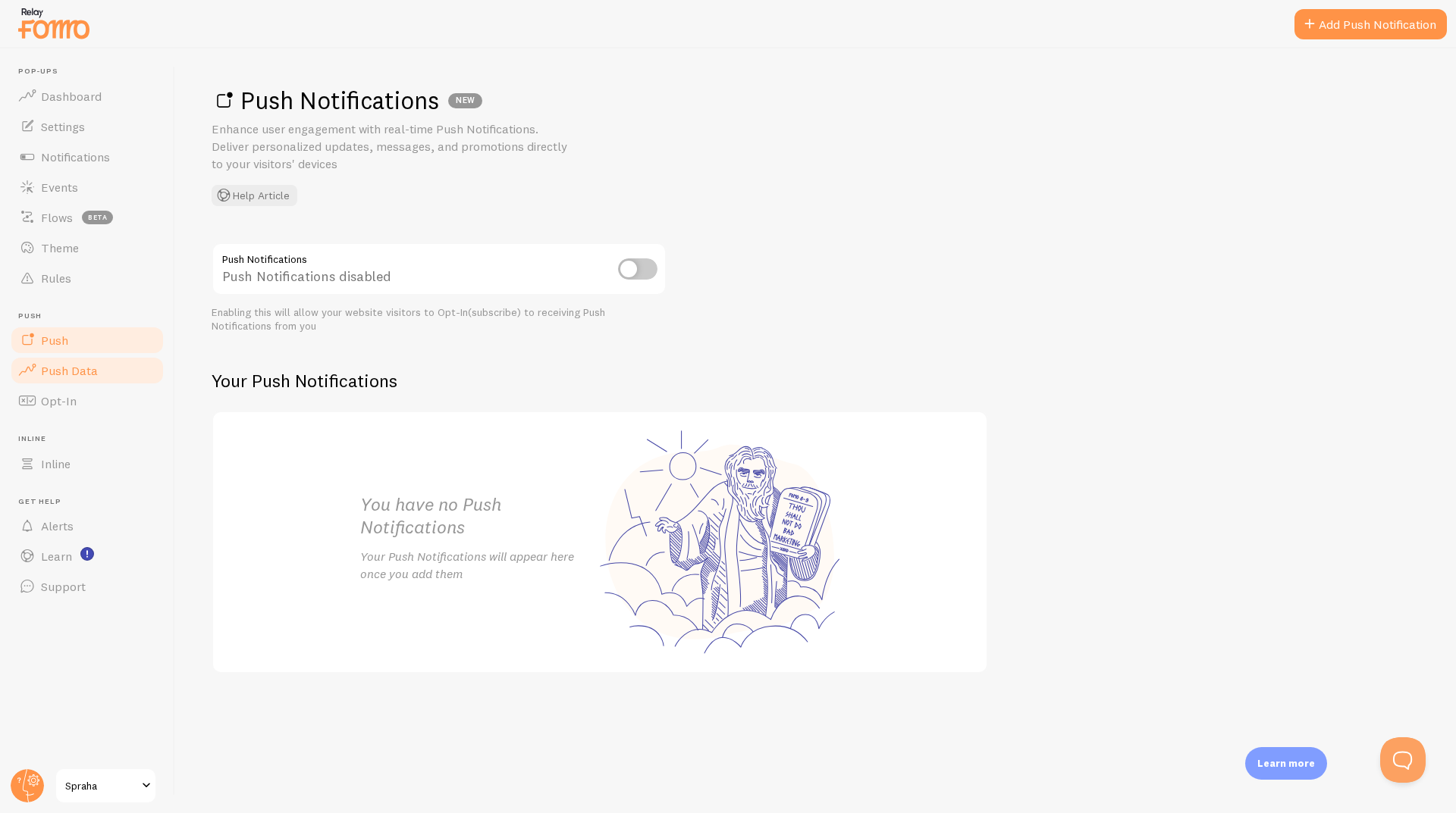
click at [113, 366] on link "Push Data" at bounding box center [87, 371] width 156 height 31
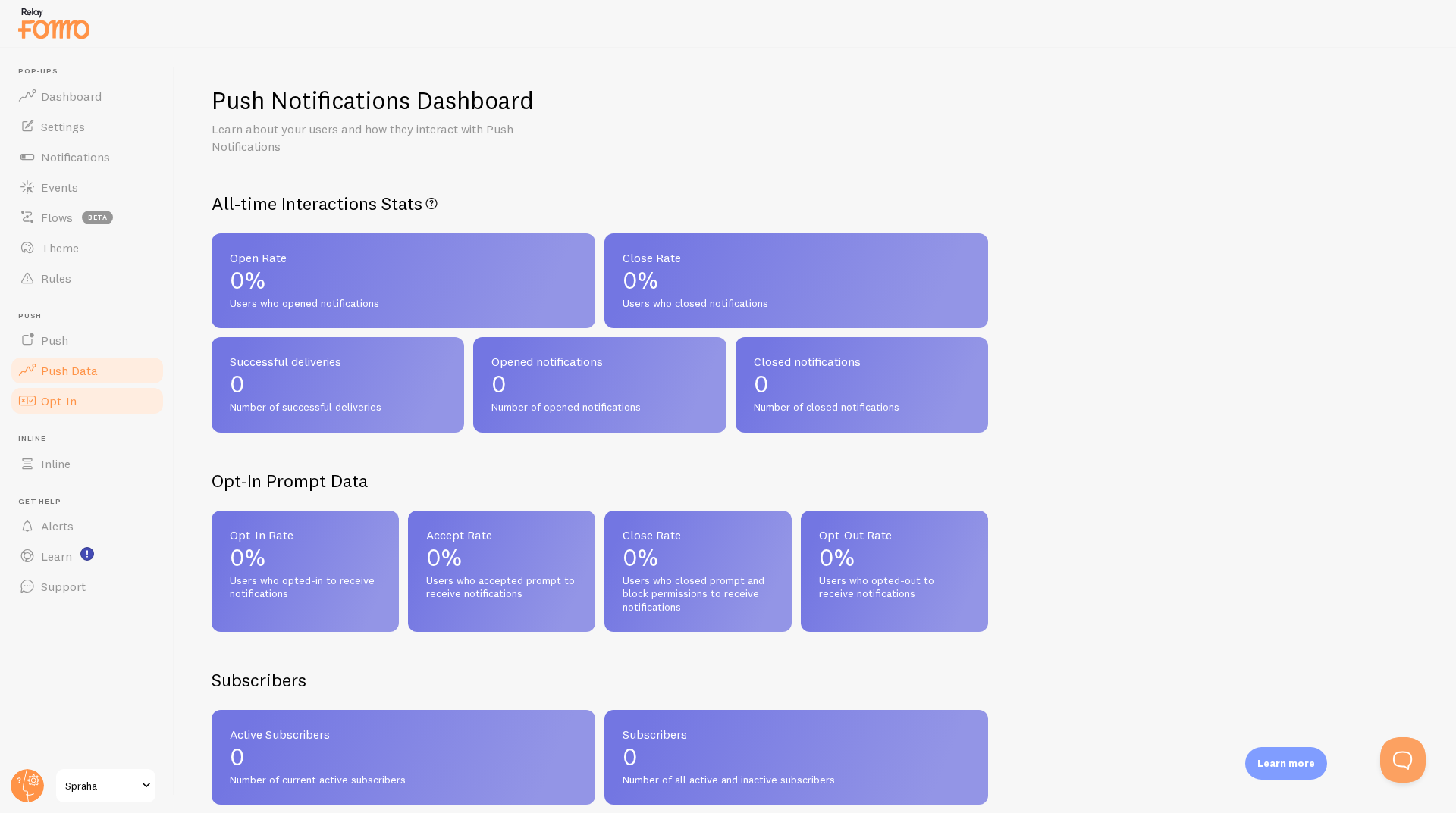
click at [122, 400] on link "Opt-In" at bounding box center [87, 401] width 156 height 31
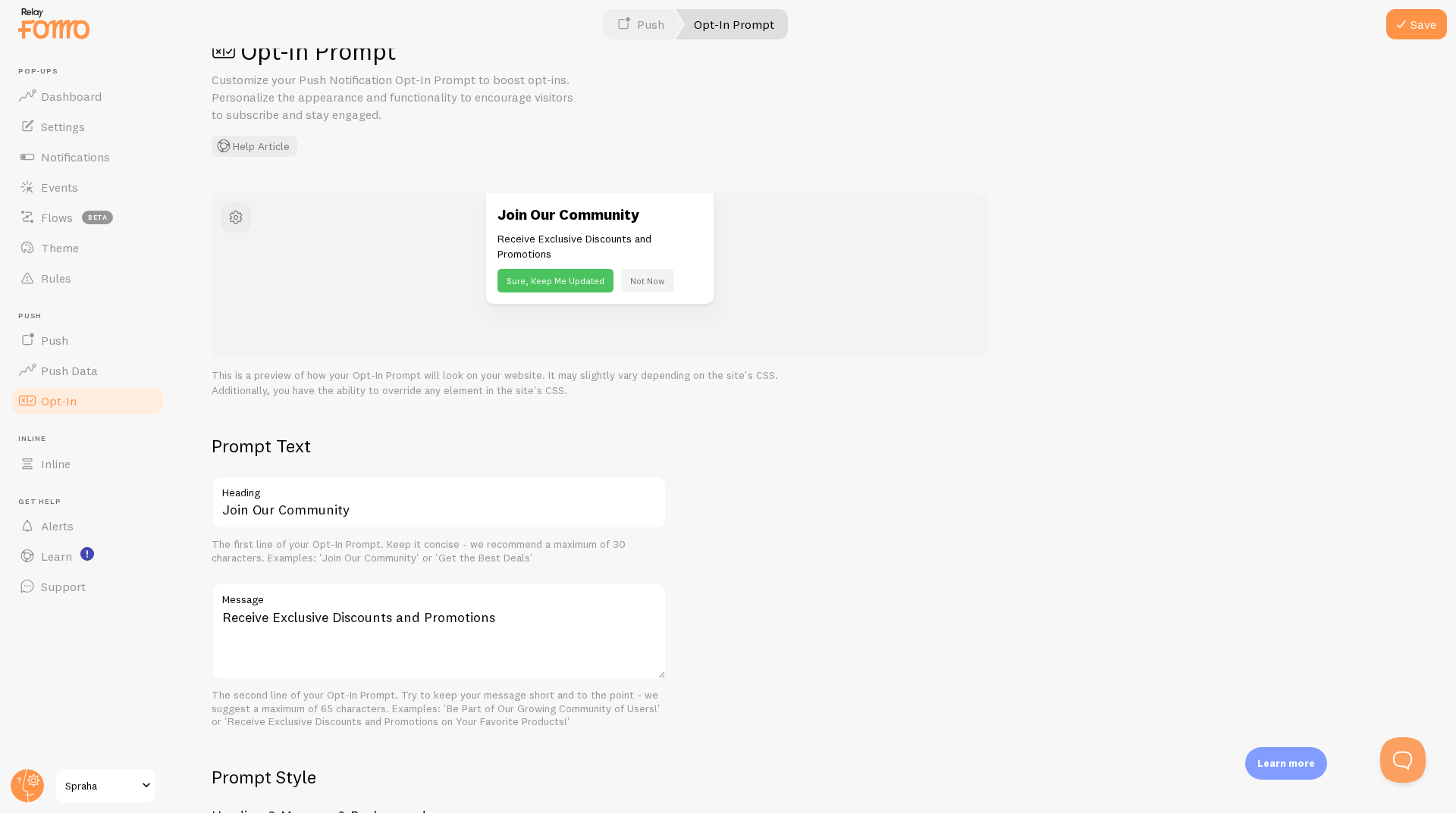
scroll to position [49, 0]
click at [85, 349] on link "Push" at bounding box center [87, 340] width 156 height 31
